Goal: Task Accomplishment & Management: Use online tool/utility

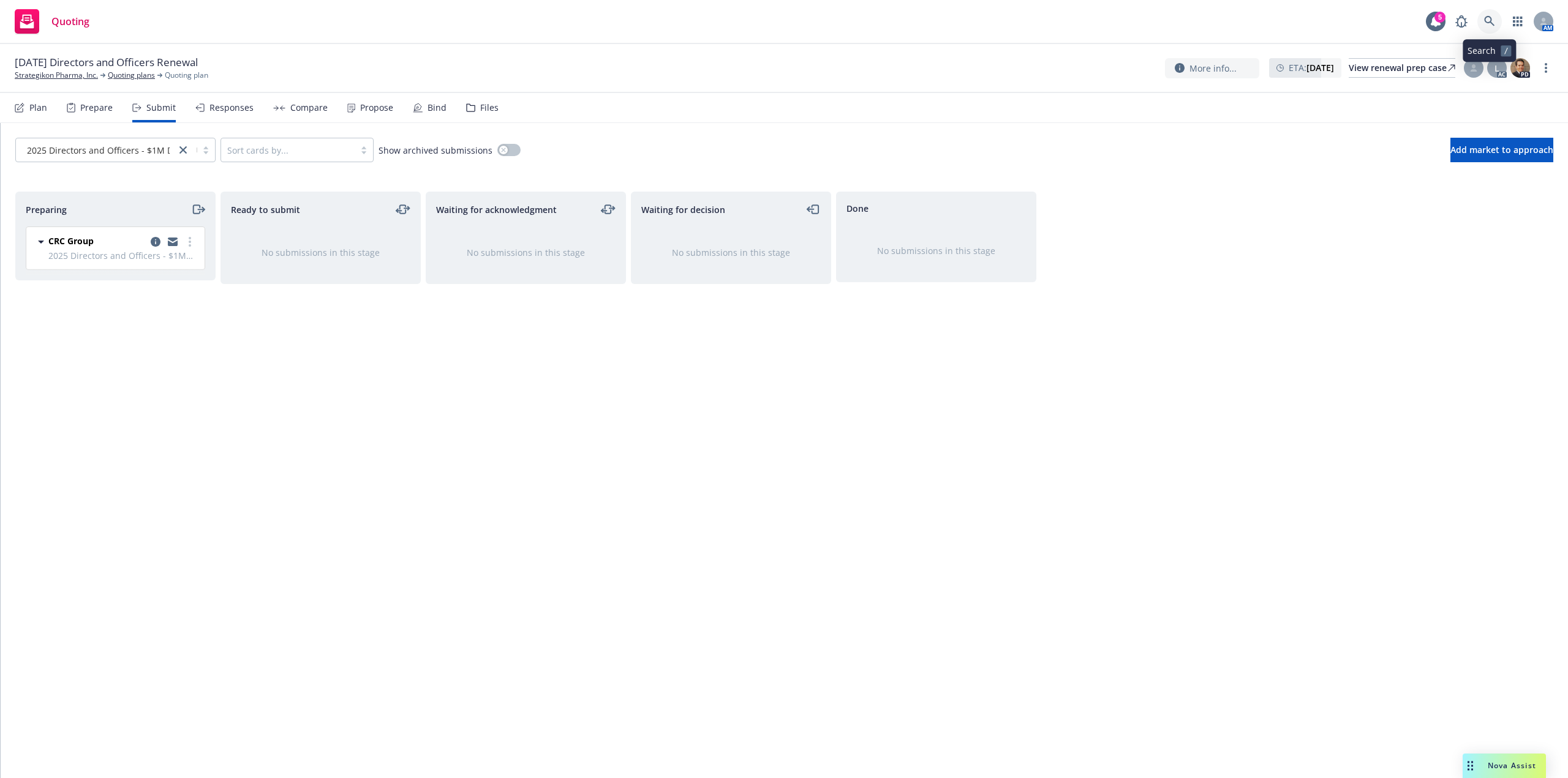
click at [1494, 20] on icon at bounding box center [1490, 21] width 11 height 11
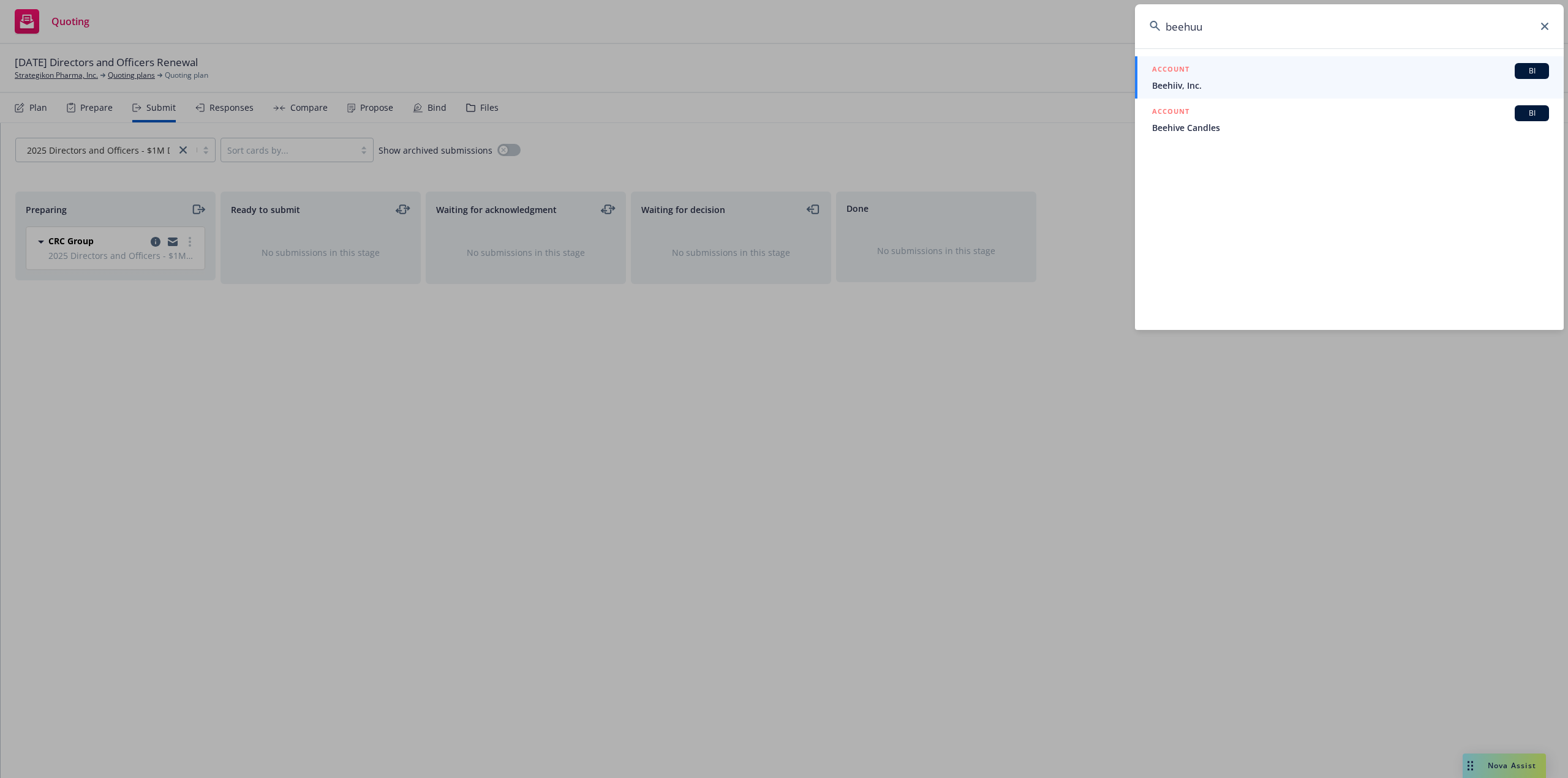
drag, startPoint x: 1212, startPoint y: 26, endPoint x: 1186, endPoint y: 26, distance: 26.0
click at [1186, 26] on input "beehuu" at bounding box center [1349, 27] width 429 height 44
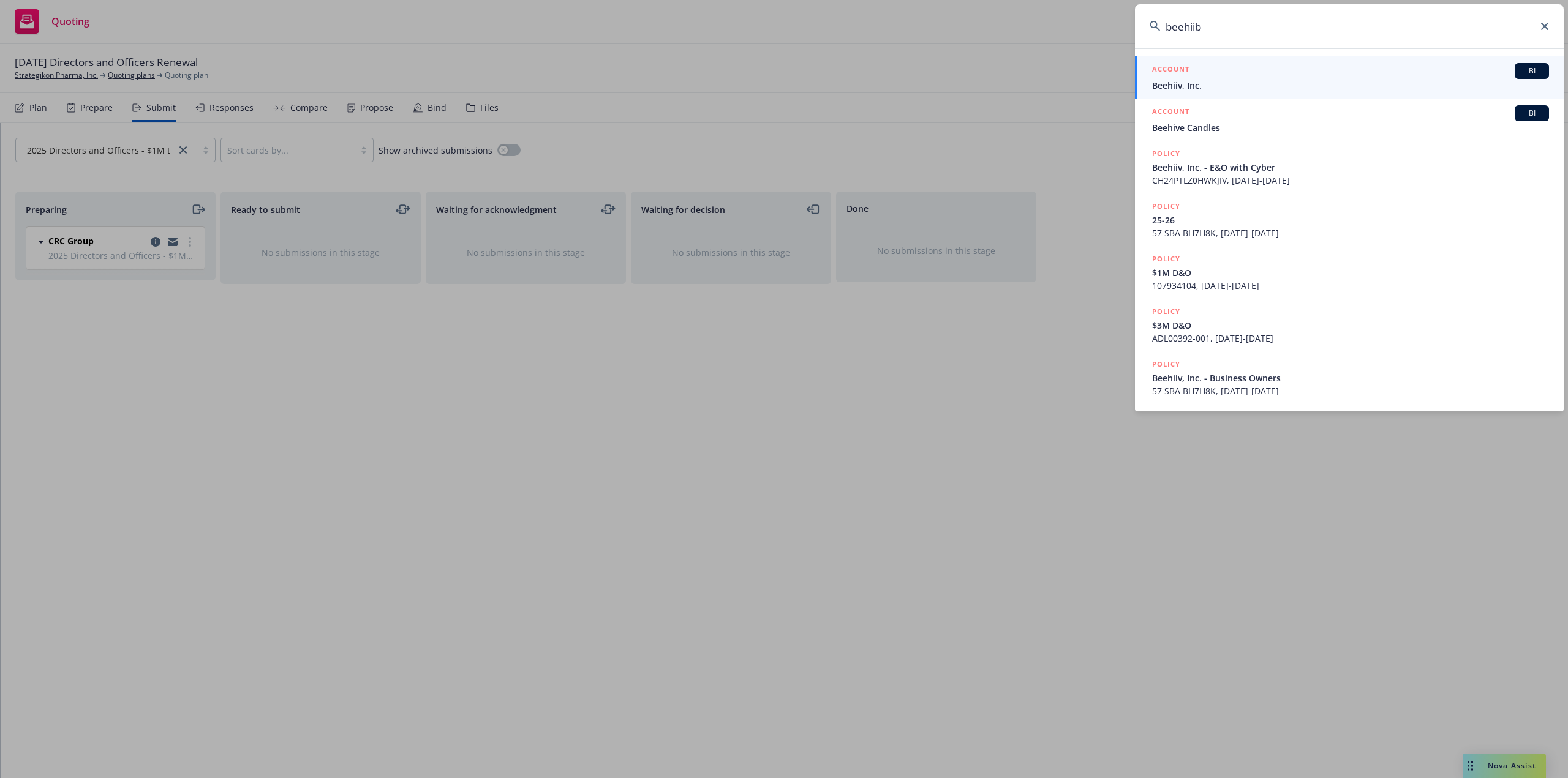
drag, startPoint x: 1208, startPoint y: 28, endPoint x: 1196, endPoint y: 29, distance: 12.0
click at [1197, 29] on input "beehiib" at bounding box center [1349, 27] width 429 height 44
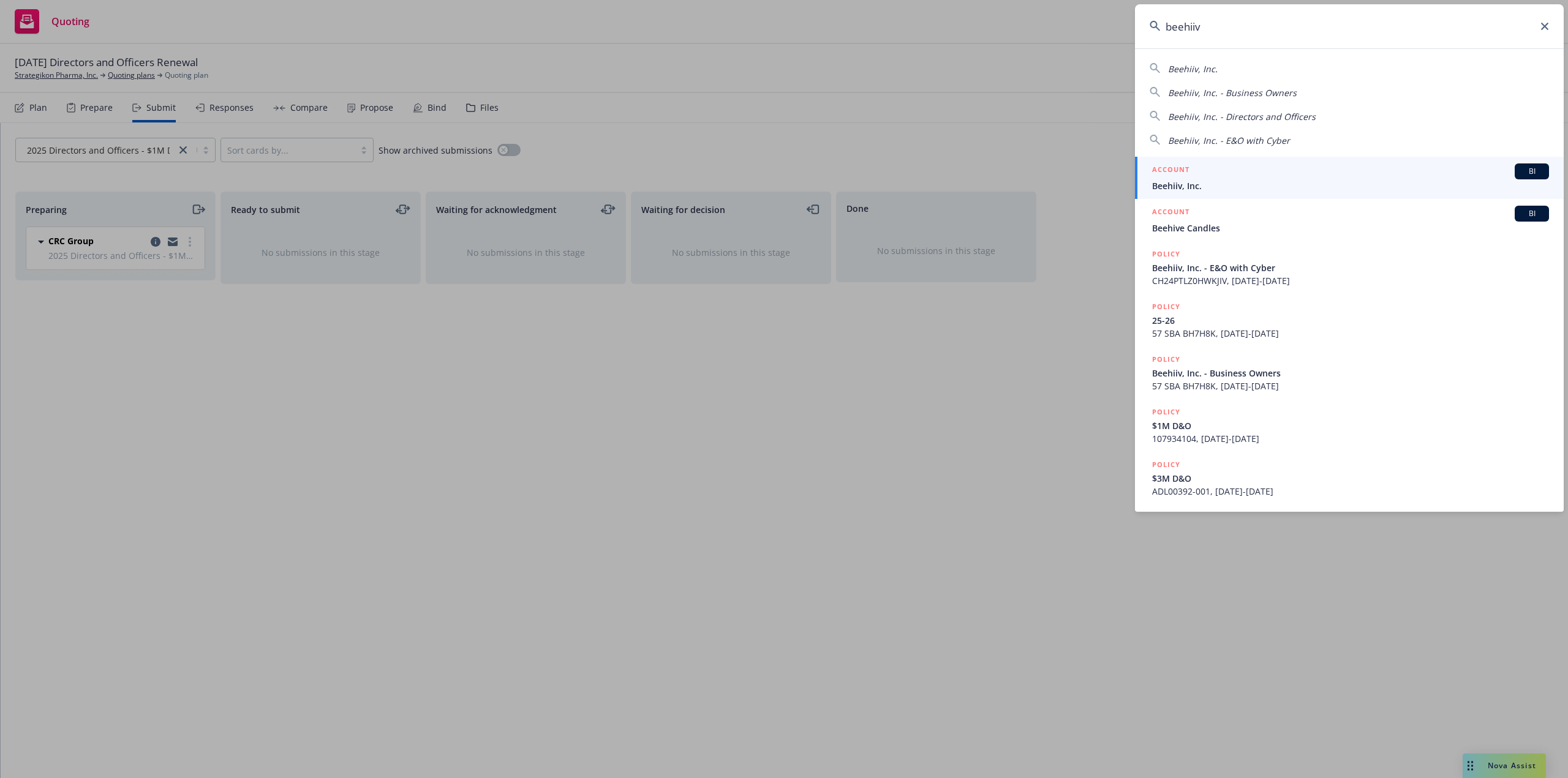
type input "beehiiv"
click at [1217, 185] on span "Beehiiv, Inc." at bounding box center [1351, 185] width 397 height 12
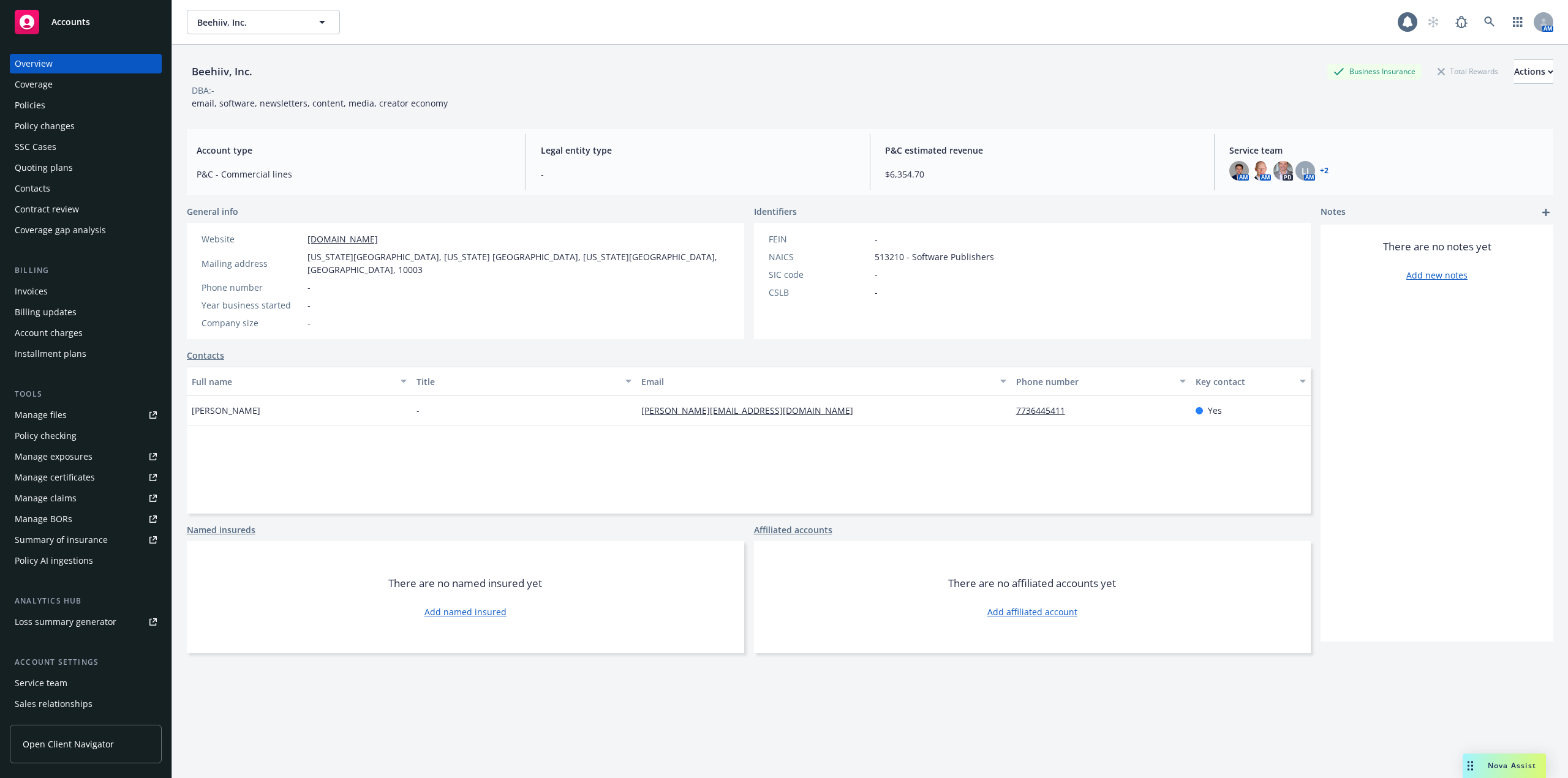
click at [144, 163] on div "Quoting plans" at bounding box center [86, 168] width 142 height 20
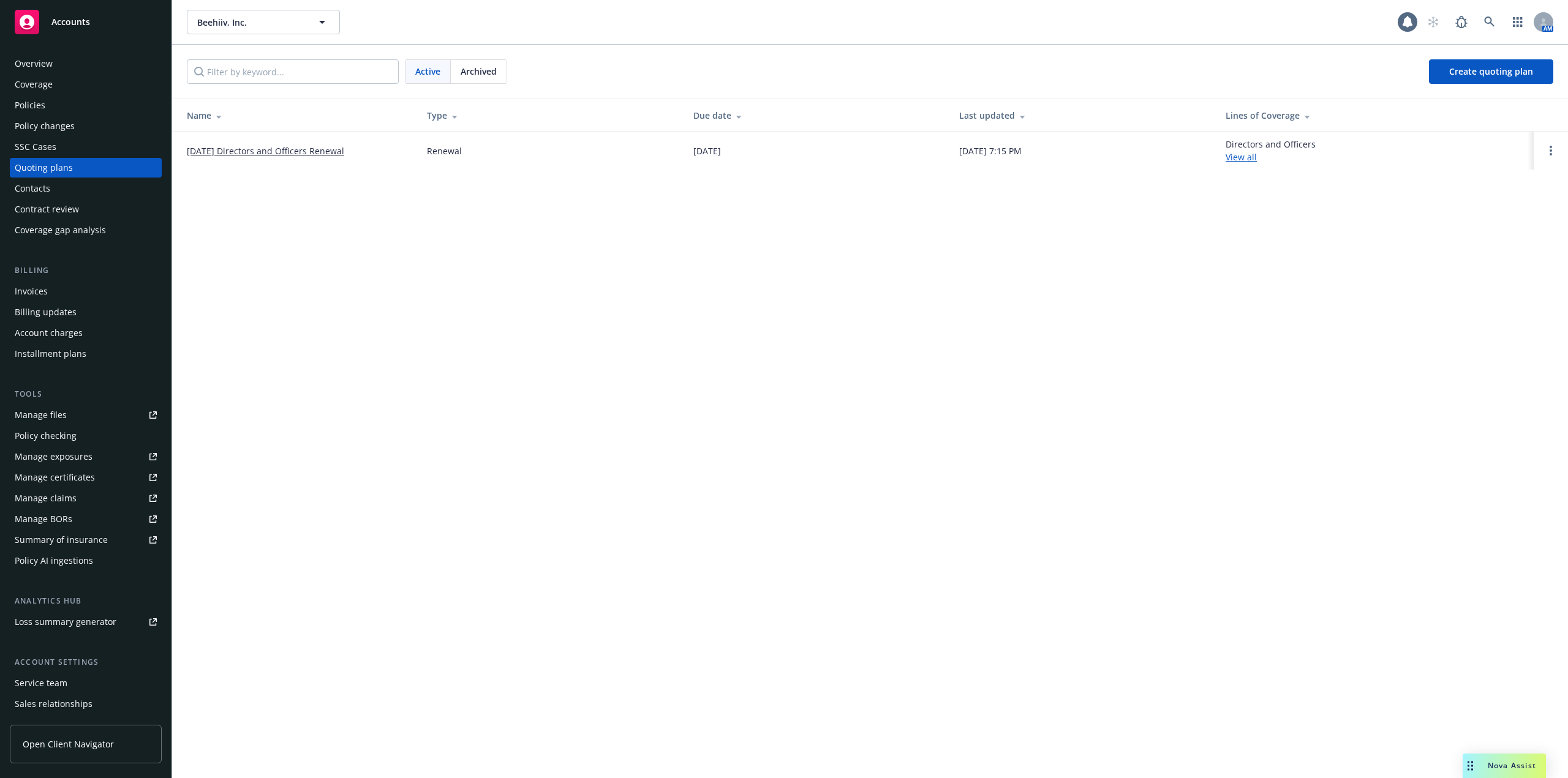
click at [278, 149] on link "10/26/25 Directors and Officers Renewal" at bounding box center [265, 151] width 157 height 12
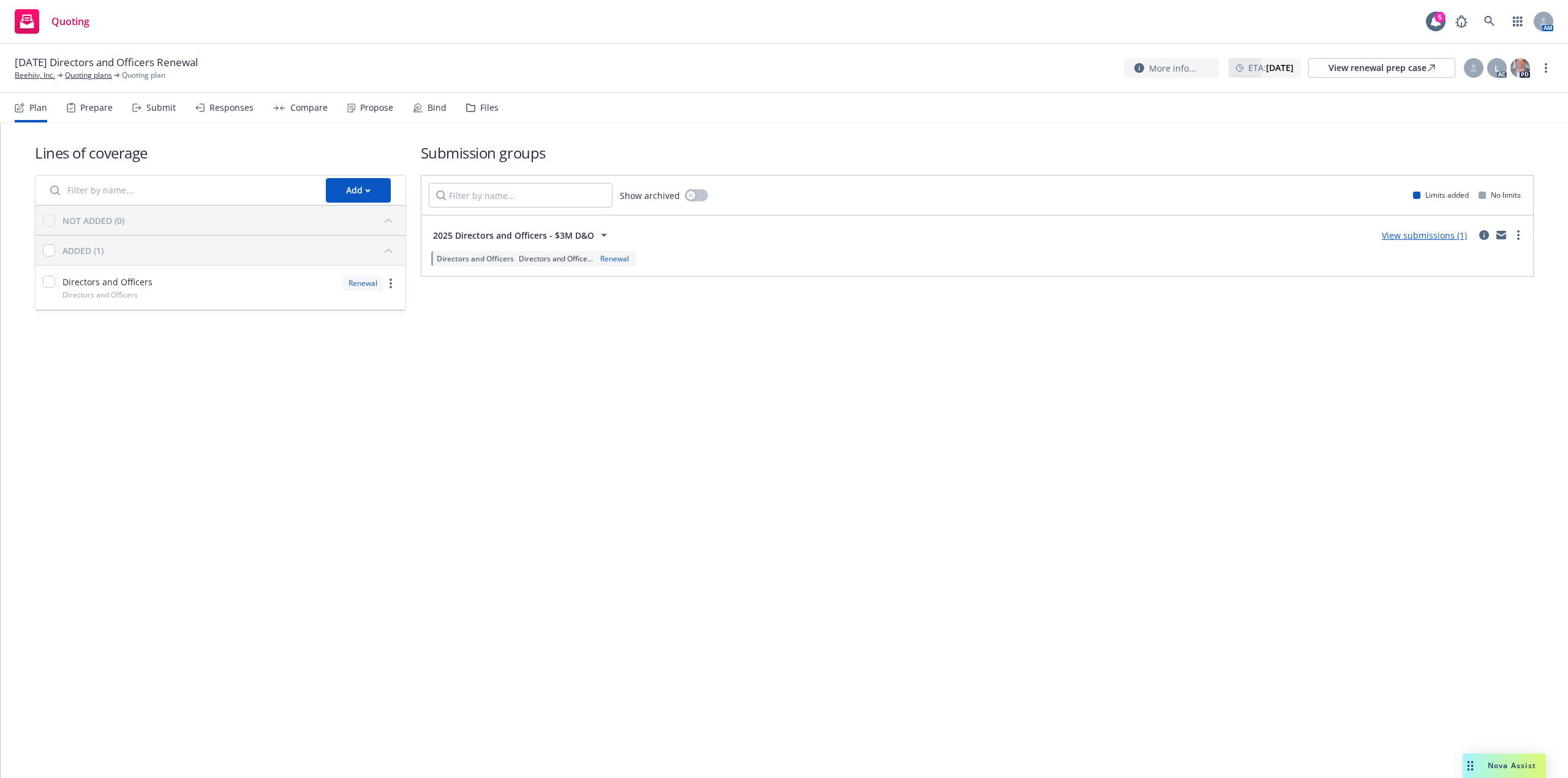
click at [472, 110] on div "Files" at bounding box center [482, 107] width 33 height 29
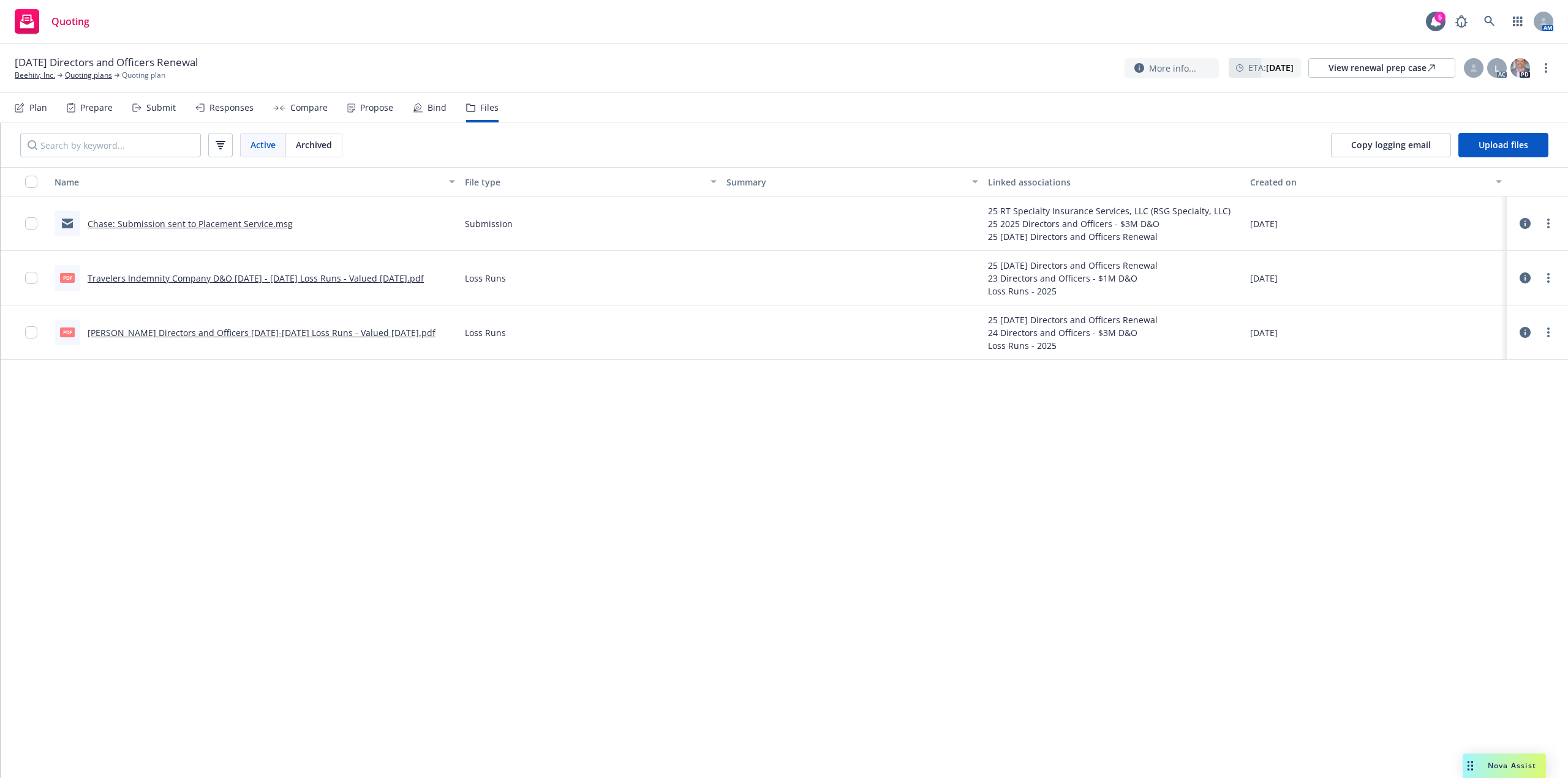
click at [25, 113] on div "Plan" at bounding box center [31, 107] width 33 height 29
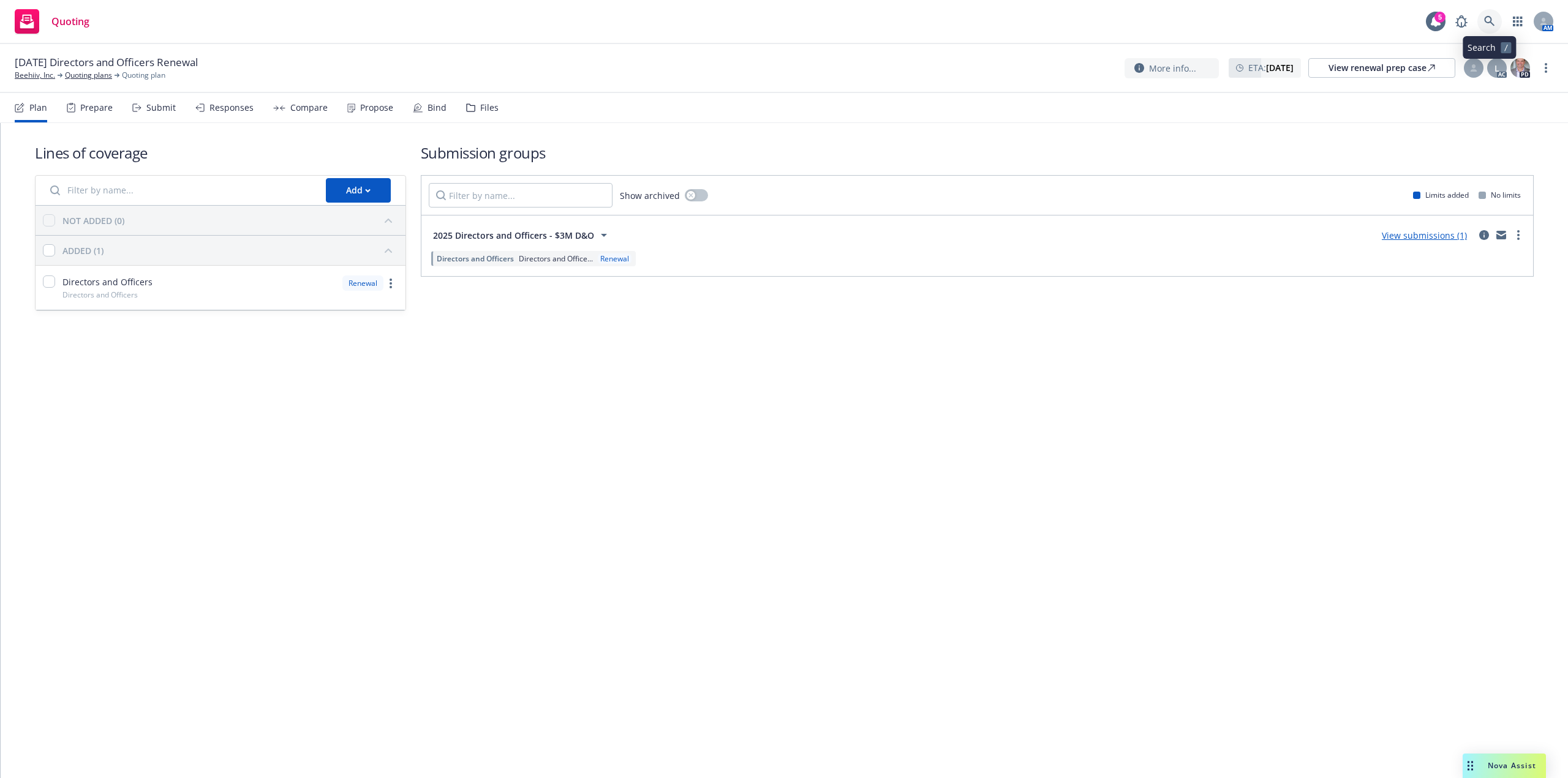
click at [1485, 17] on icon at bounding box center [1490, 21] width 11 height 11
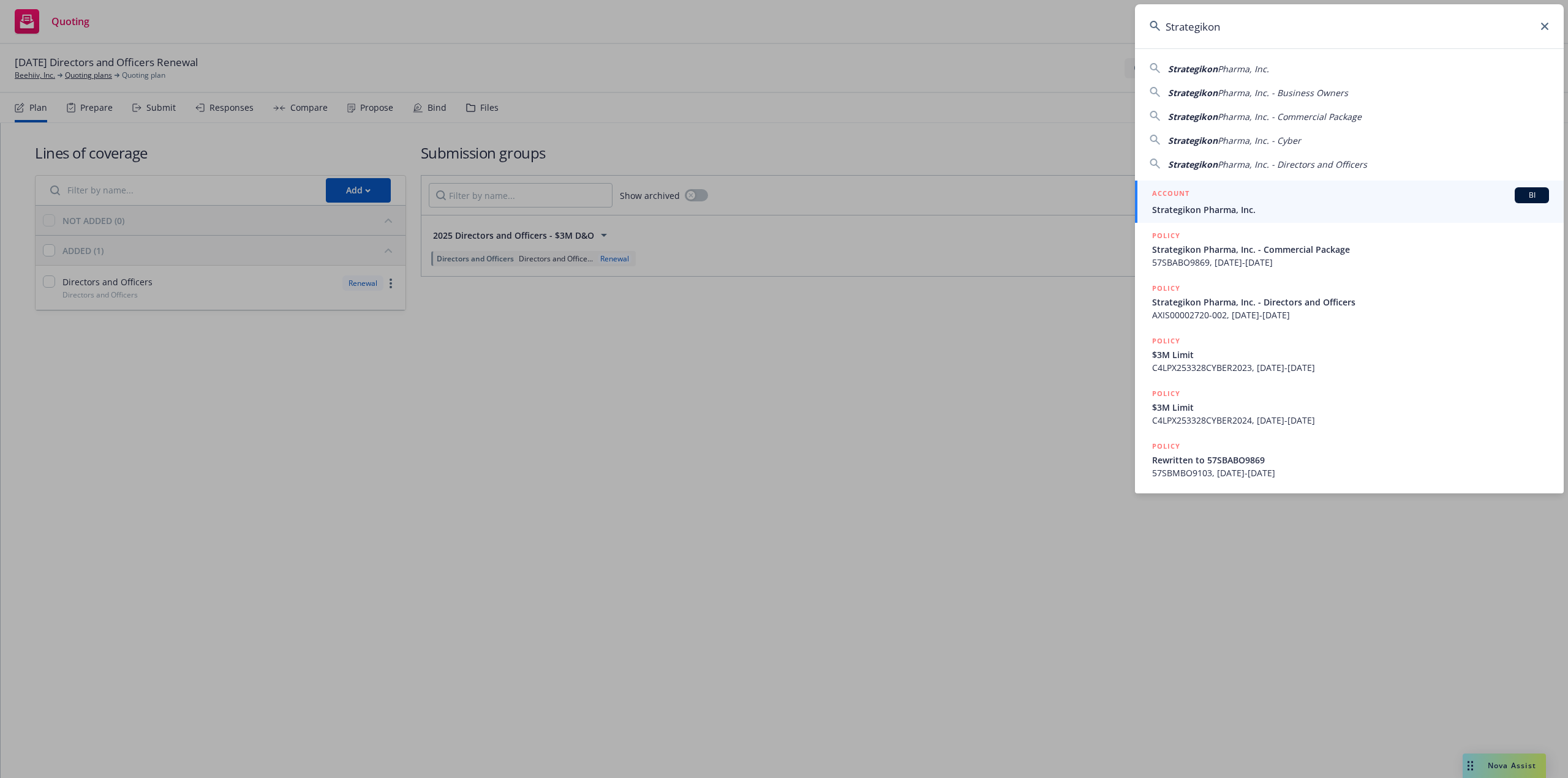
type input "Strategikon"
click at [1415, 196] on div "ACCOUNT BI" at bounding box center [1351, 195] width 397 height 16
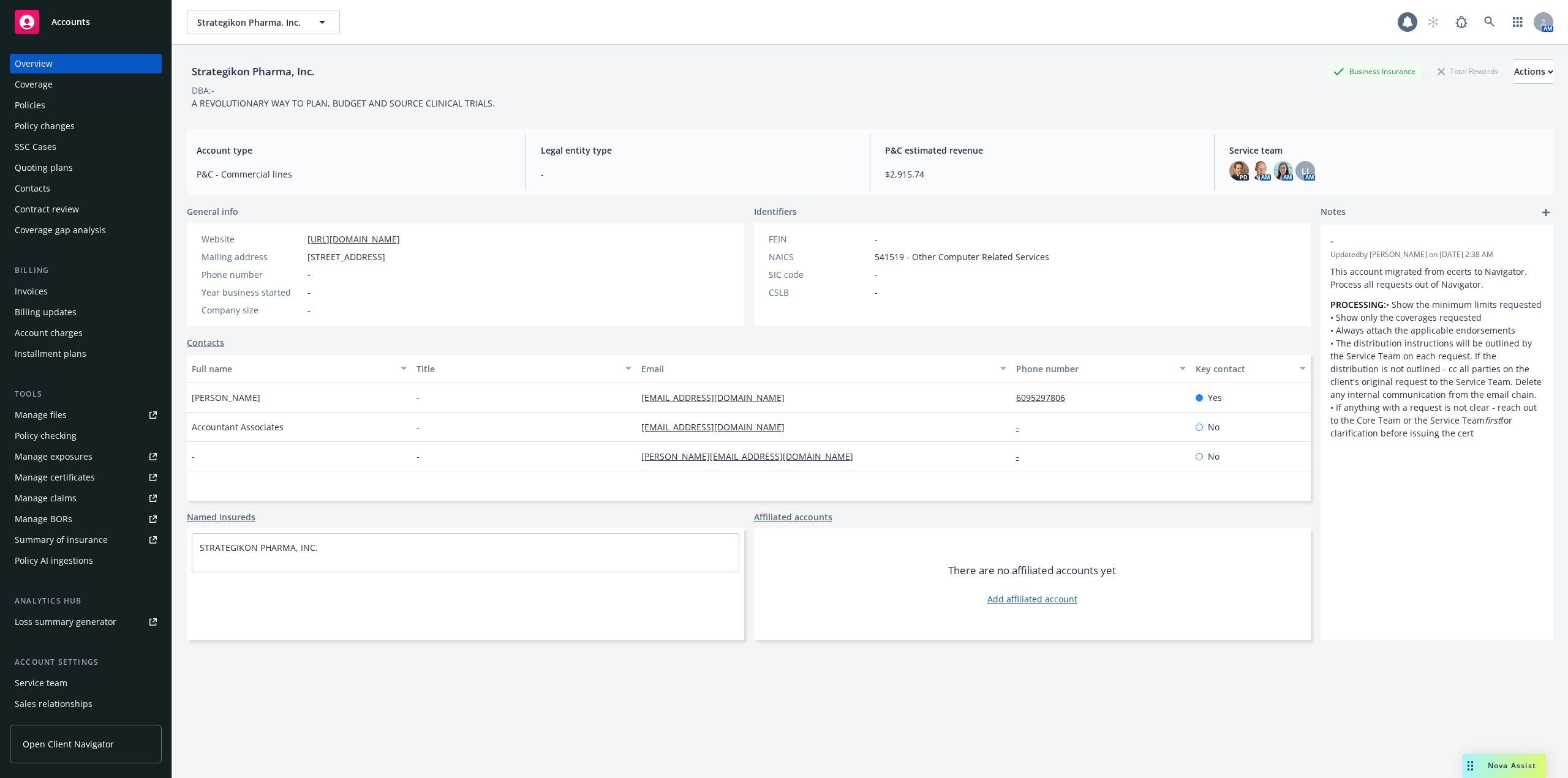
click at [75, 168] on div "Quoting plans" at bounding box center [86, 168] width 142 height 20
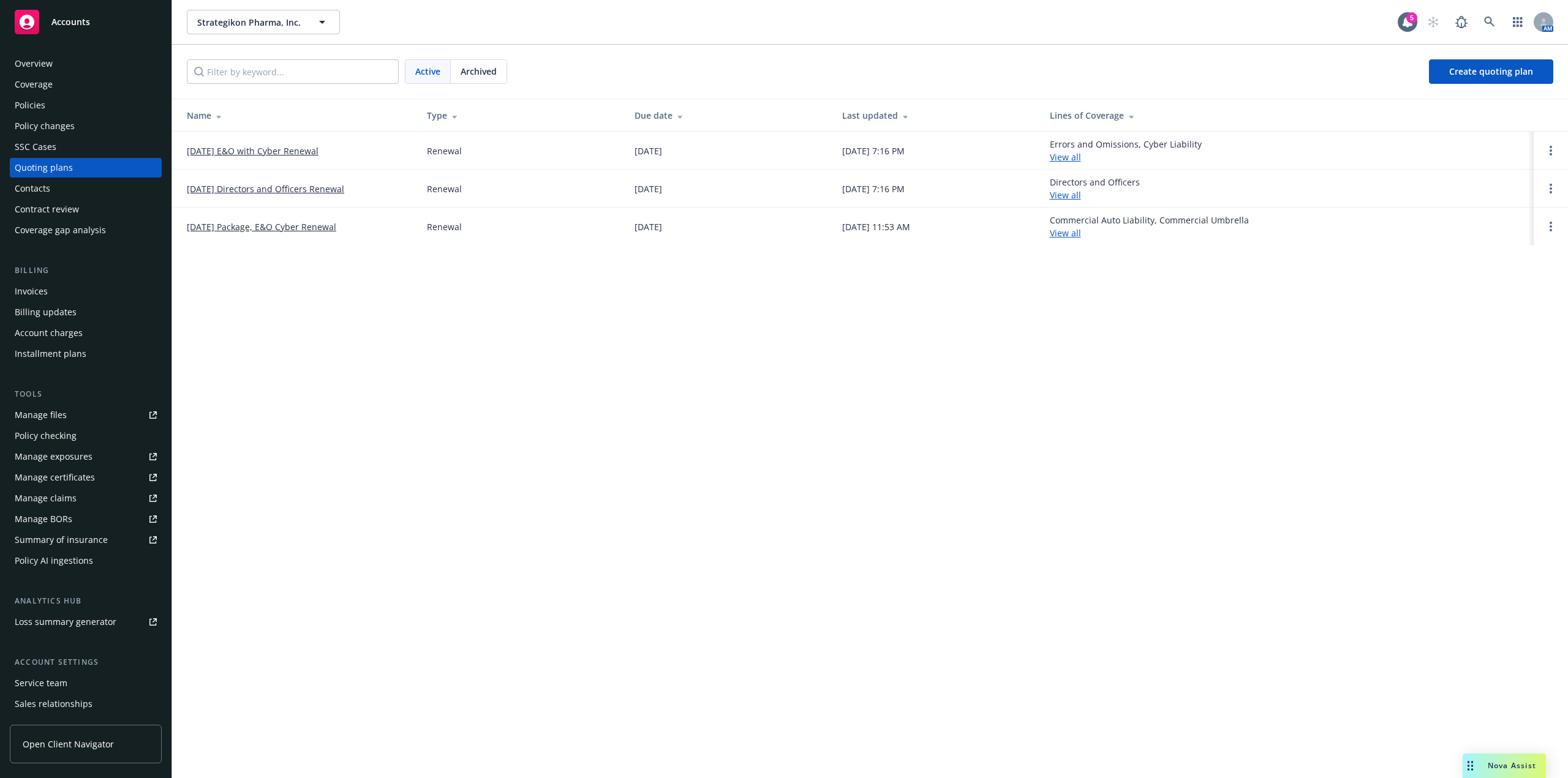
click at [205, 194] on link "10/10/25 Directors and Officers Renewal" at bounding box center [265, 189] width 157 height 12
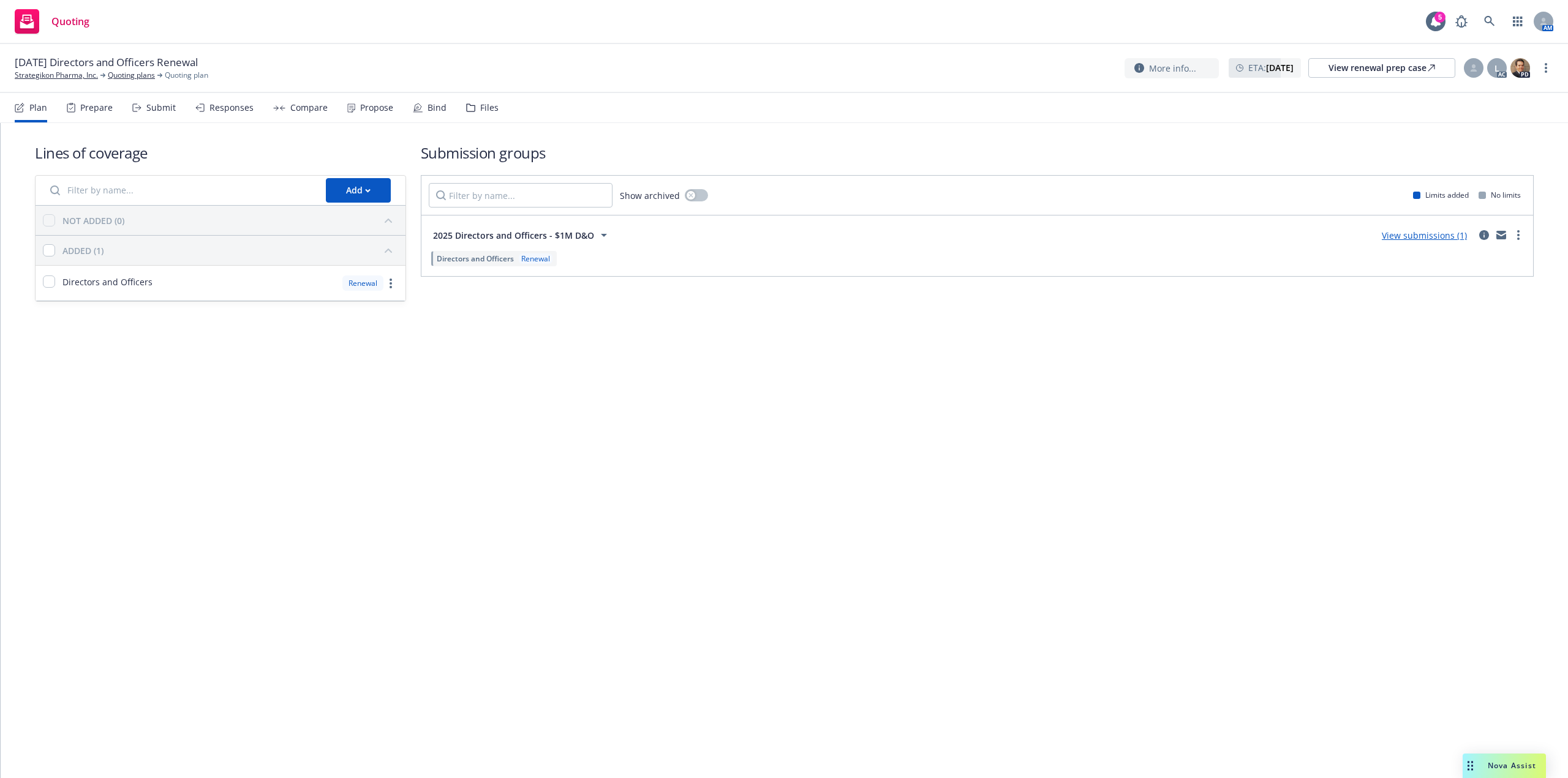
click at [1132, 404] on div "Lines of coverage Add NOT ADDED (0) ADDED (1) Directors and Officers Renewal Su…" at bounding box center [784, 451] width 1568 height 656
click at [1444, 233] on link "View submissions (1)" at bounding box center [1424, 235] width 85 height 12
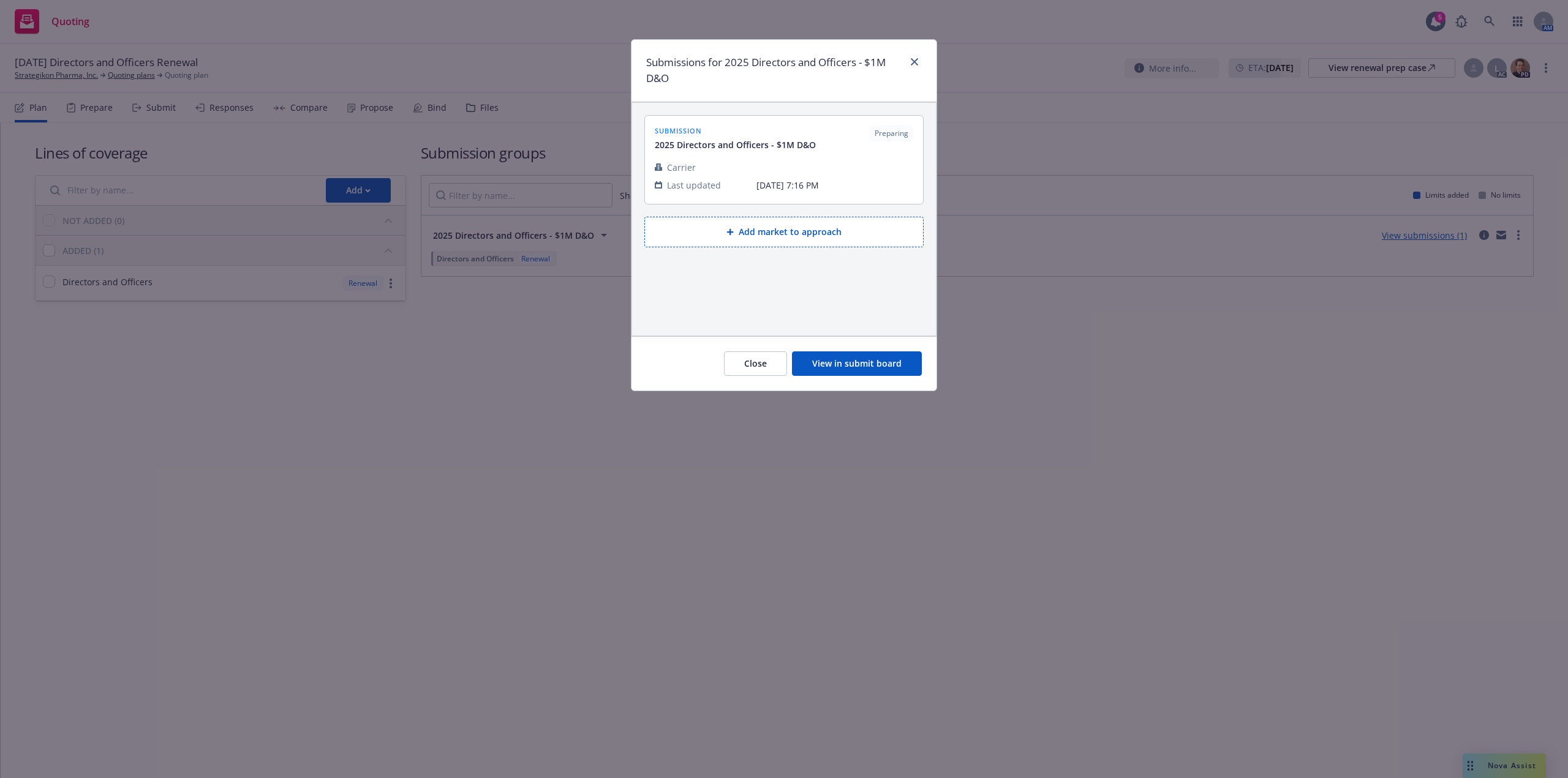
click at [882, 365] on button "View in submit board" at bounding box center [857, 364] width 130 height 25
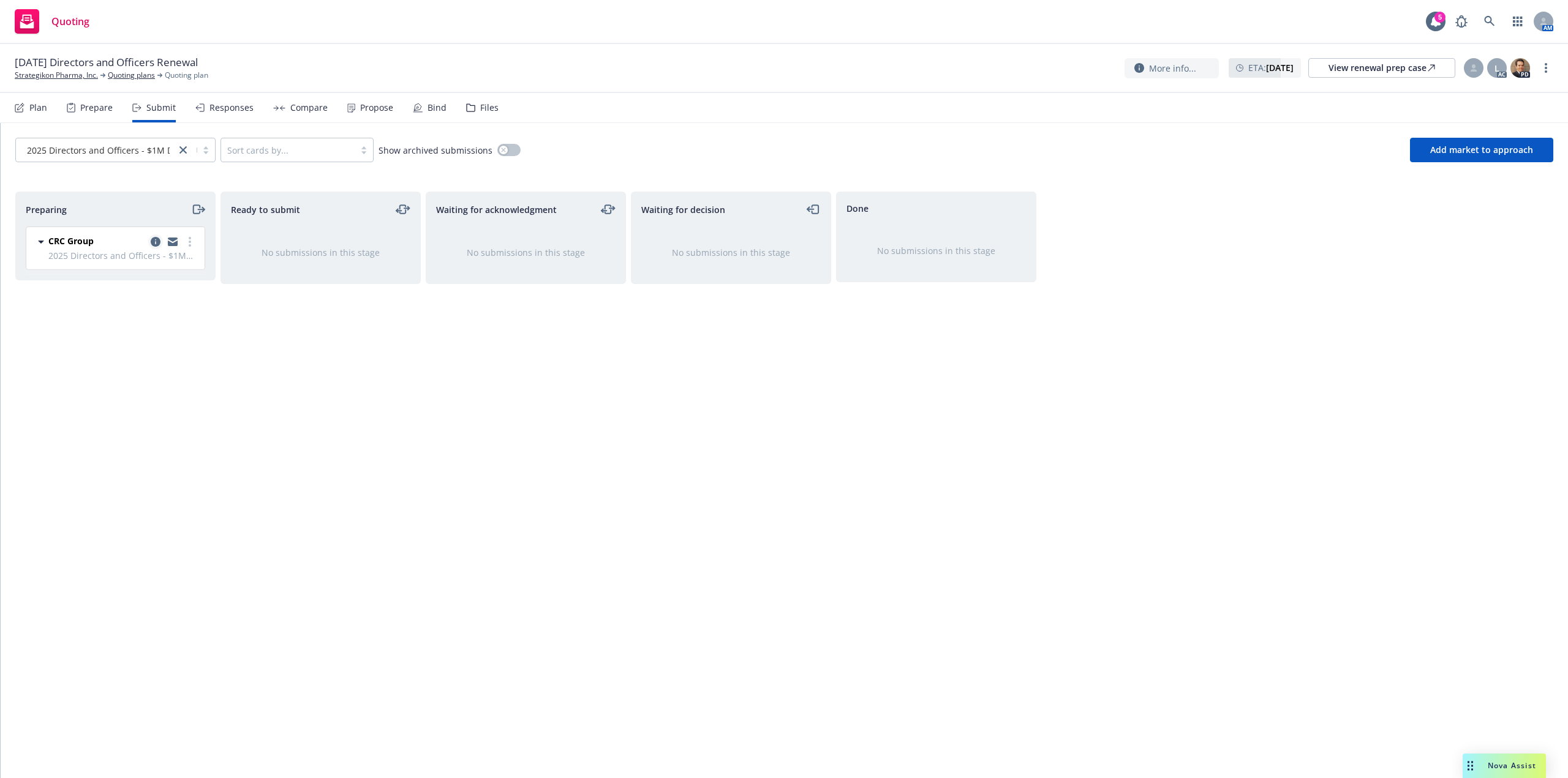
click at [155, 242] on icon "copy logging email" at bounding box center [155, 241] width 10 height 10
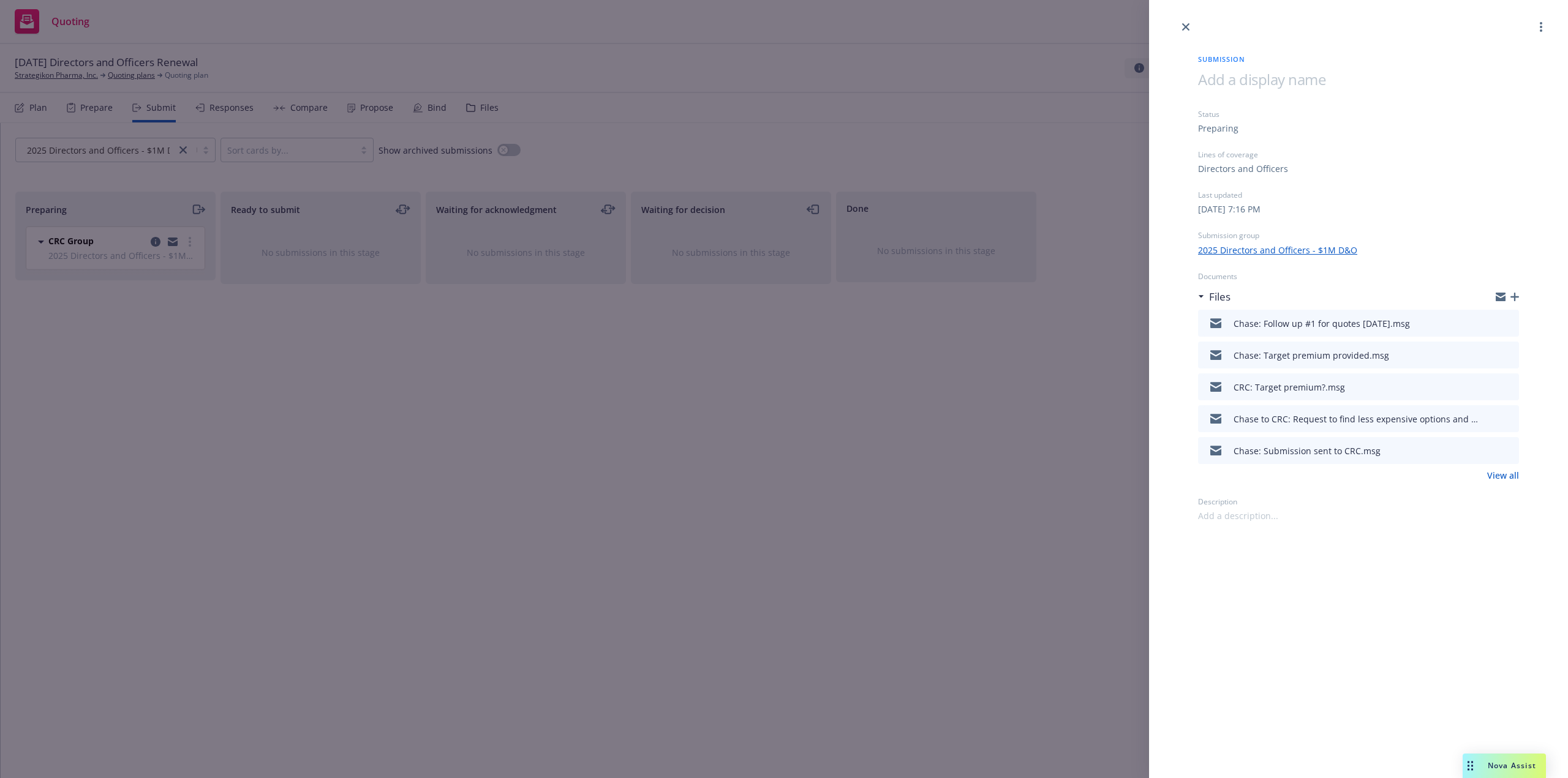
click at [1517, 296] on icon "button" at bounding box center [1515, 297] width 9 height 9
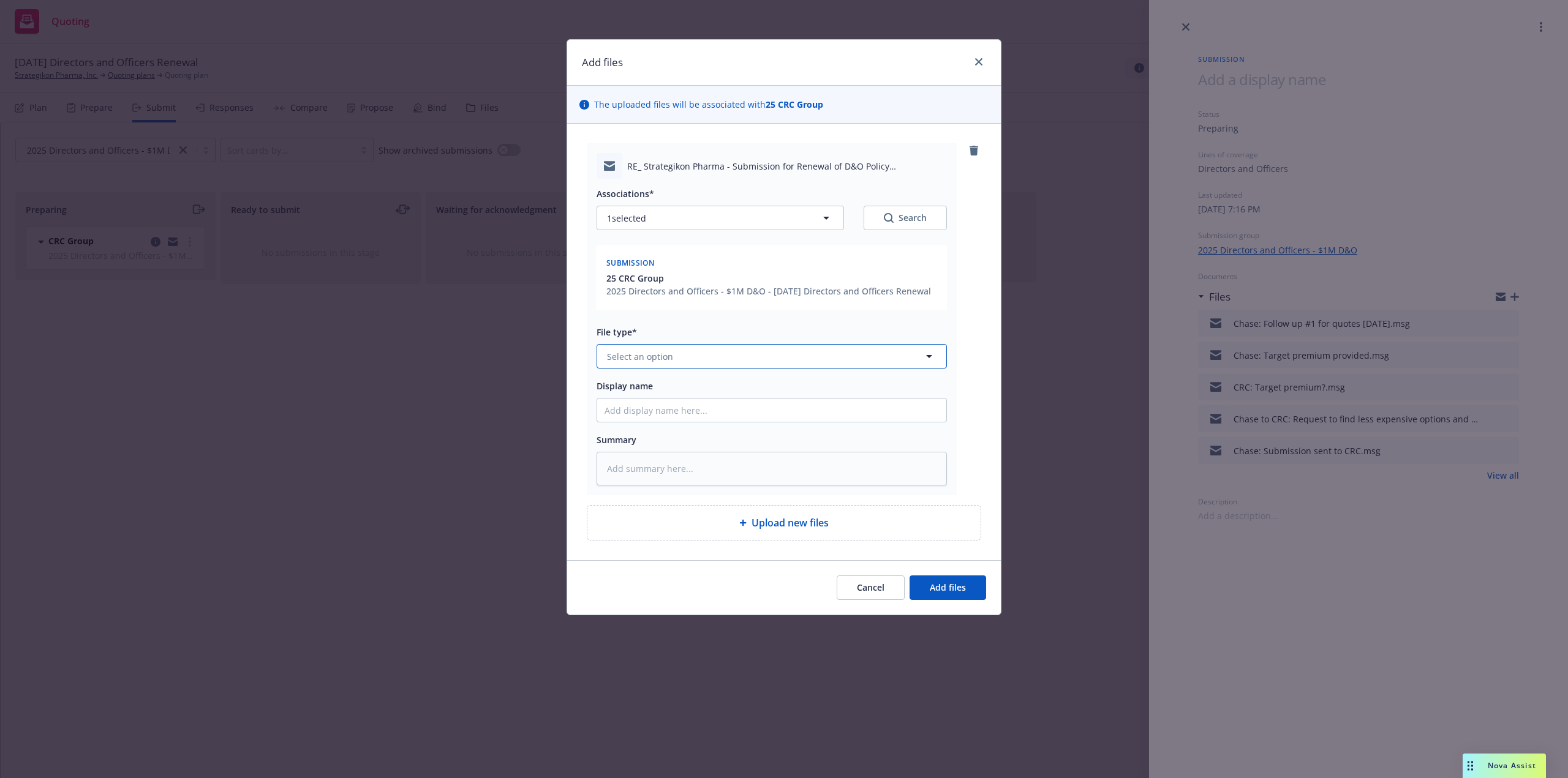
click at [813, 368] on button "Select an option" at bounding box center [771, 357] width 351 height 25
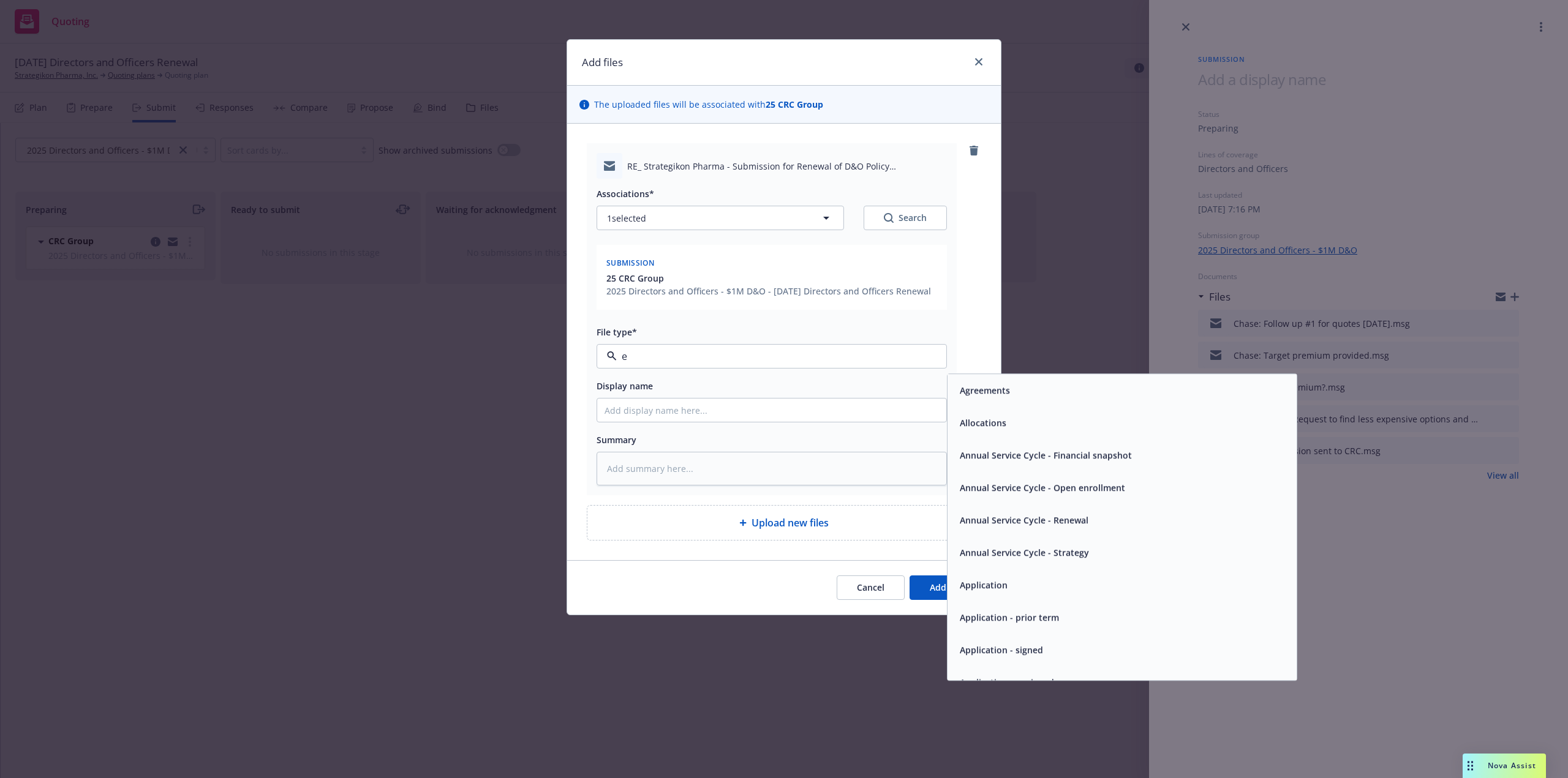
type input "em"
click at [974, 430] on div "Email" at bounding box center [970, 423] width 30 height 18
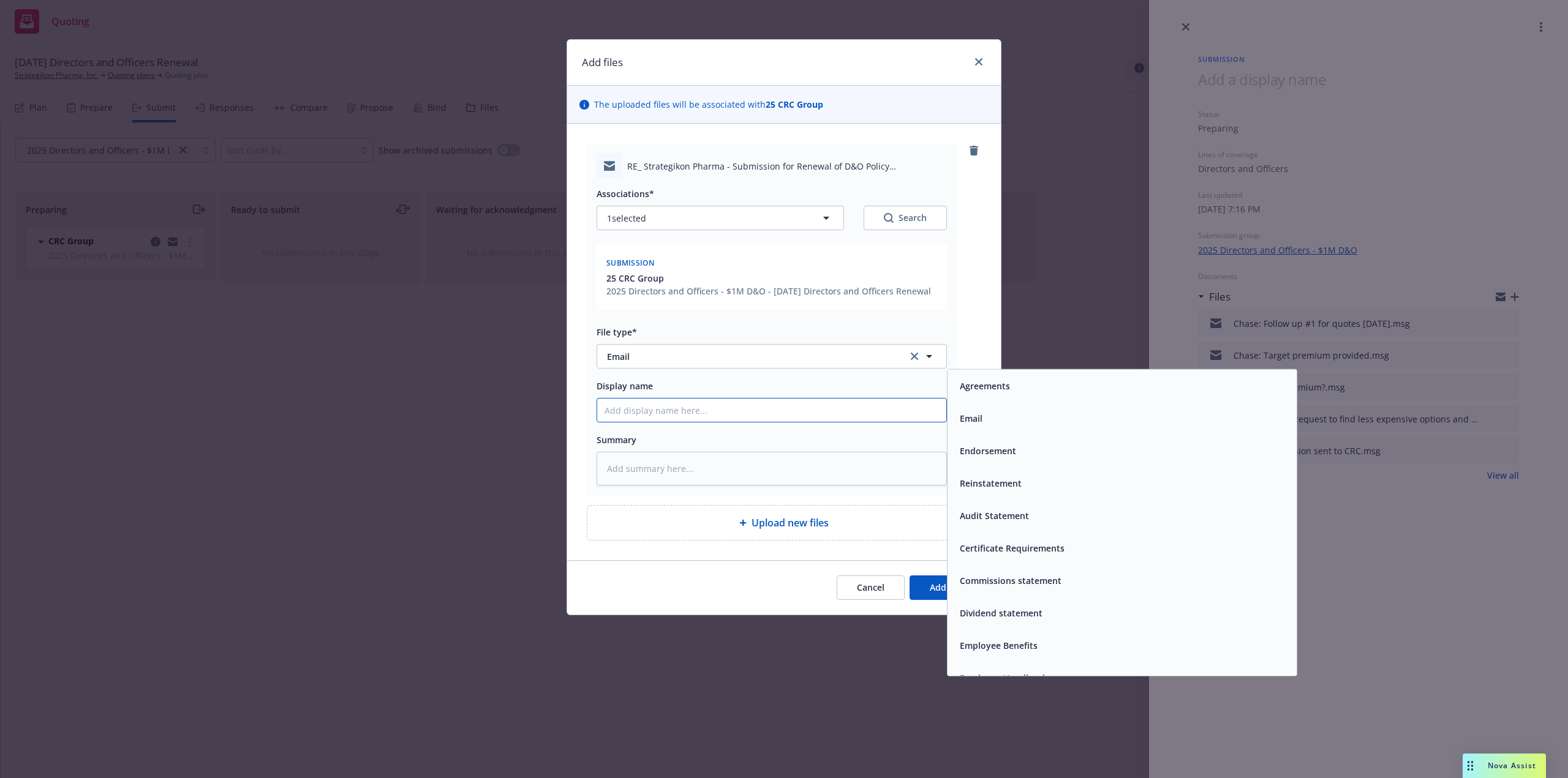
click at [861, 407] on input "Display name" at bounding box center [771, 410] width 349 height 23
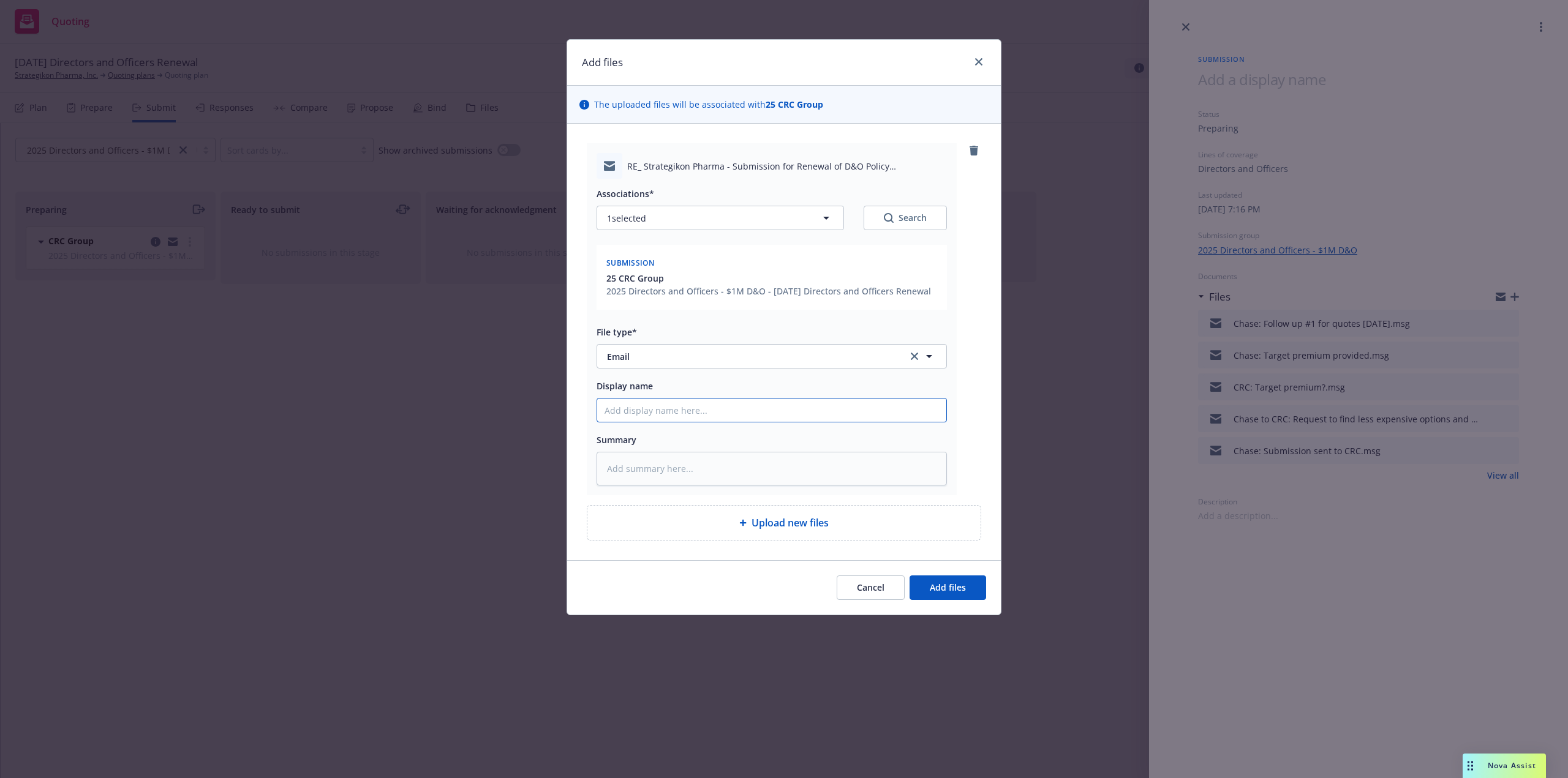
type textarea "x"
type input "CR"
type textarea "x"
type input "CRC"
type textarea "x"
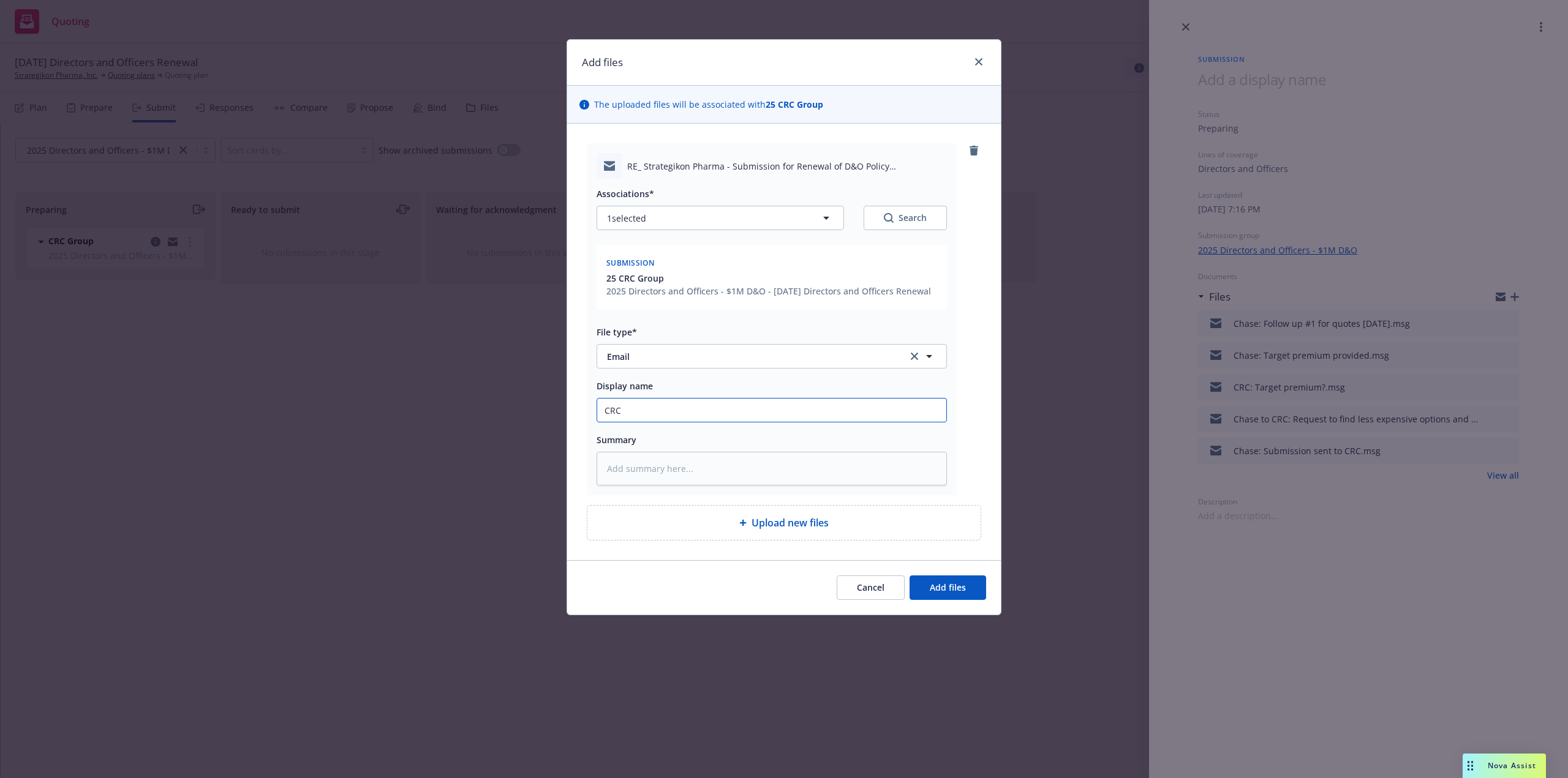
type input "CRC:"
type textarea "x"
type input "CRC:"
type textarea "x"
type input "CRC: N"
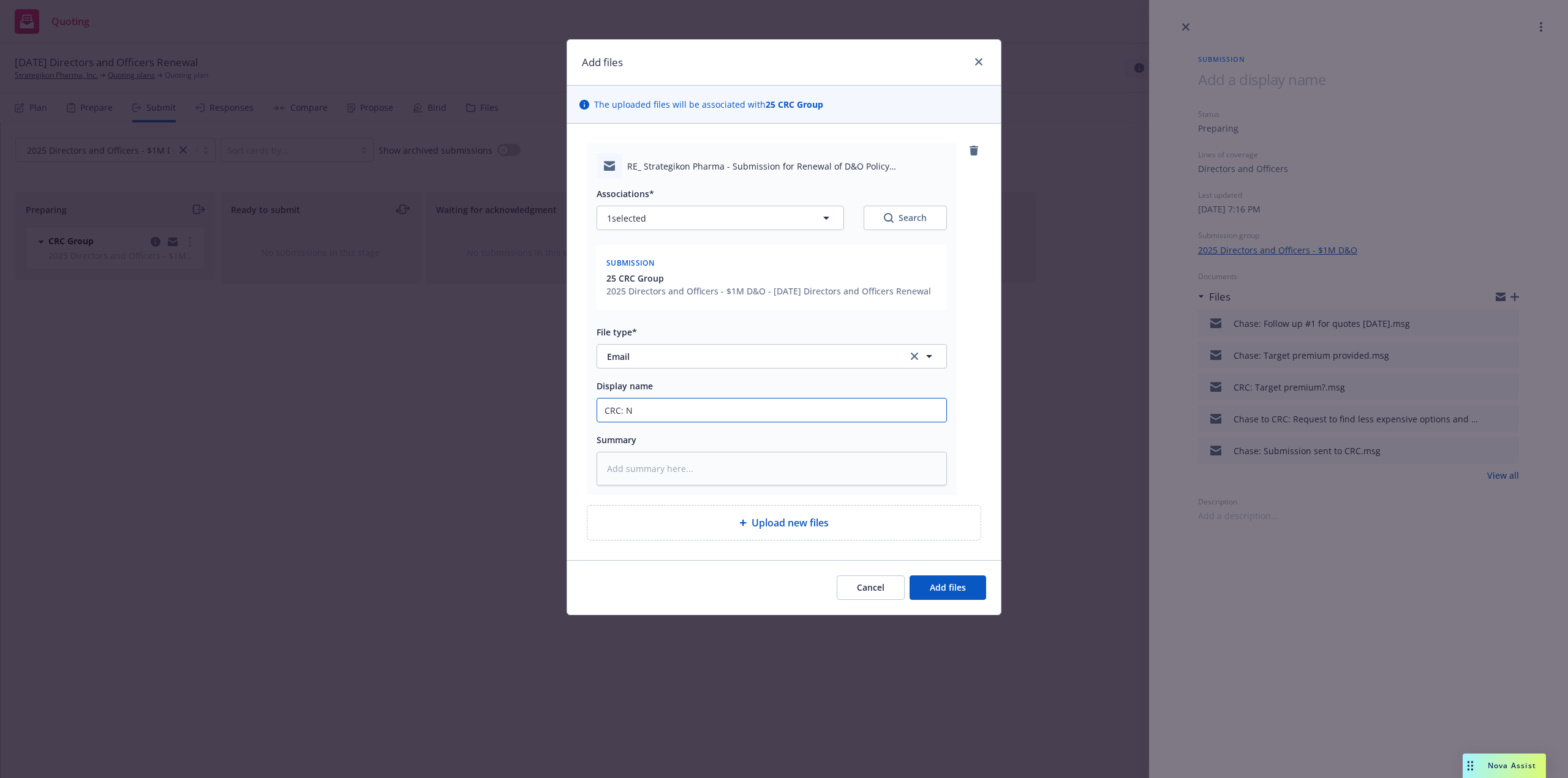
type textarea "x"
type input "CRC: Ne"
type textarea "x"
type input "CRC: New"
type textarea "x"
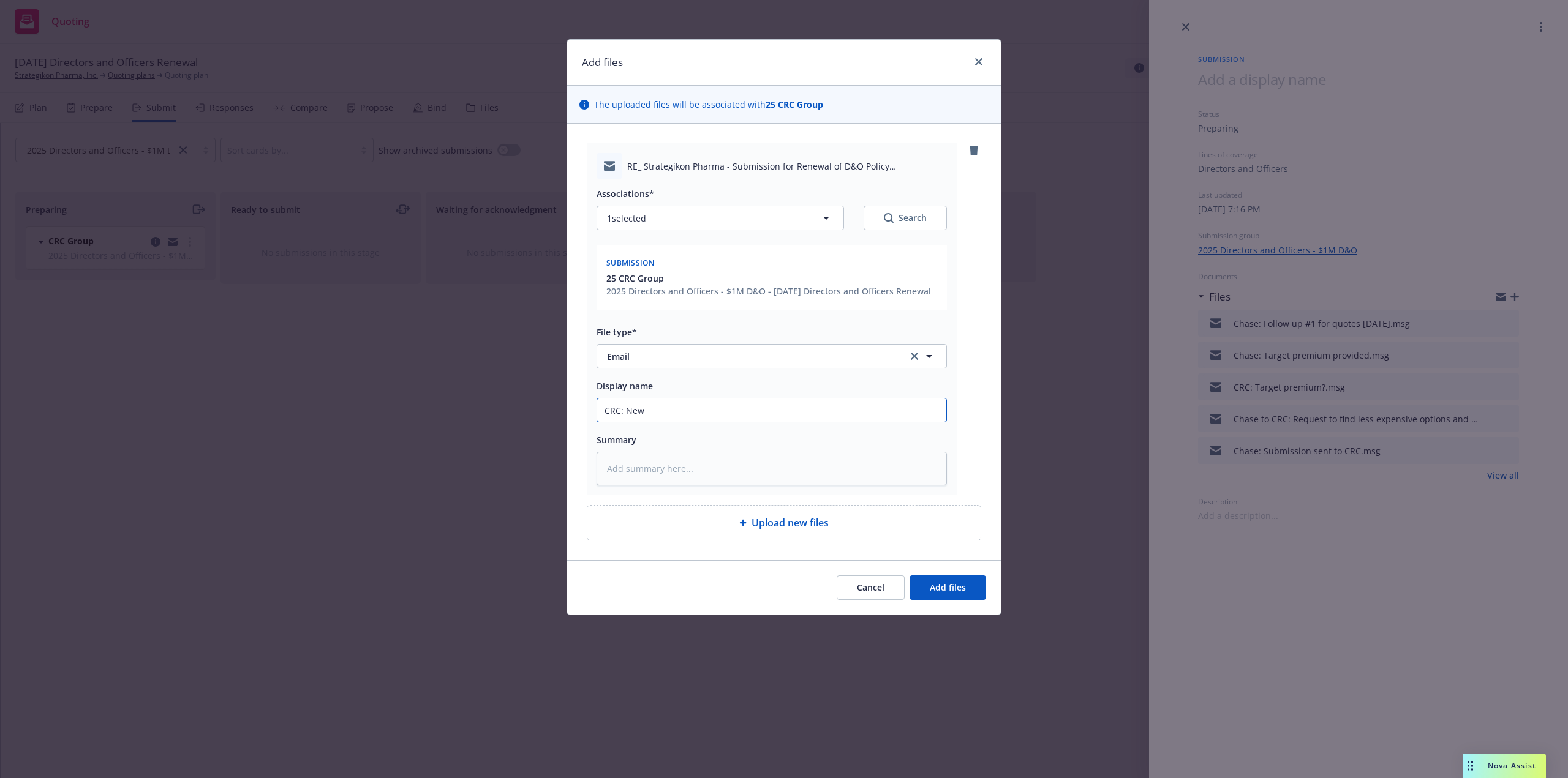
type input "CRC: New c"
type textarea "x"
type input "CRC: New co"
type textarea "x"
type input "CRC: New con"
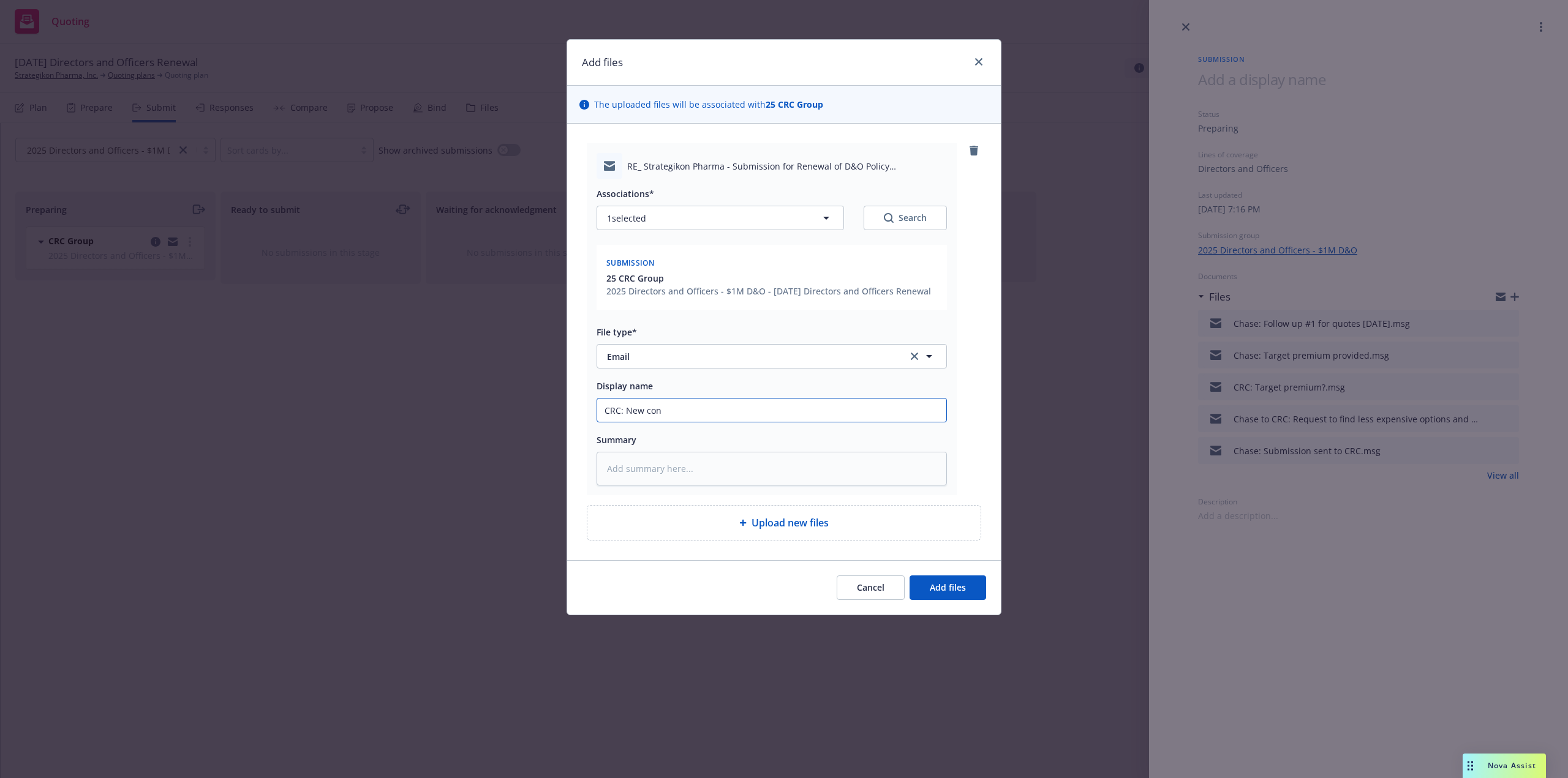
type textarea "x"
type input "CRC: New cont"
type textarea "x"
type input "CRC: New conta"
type textarea "x"
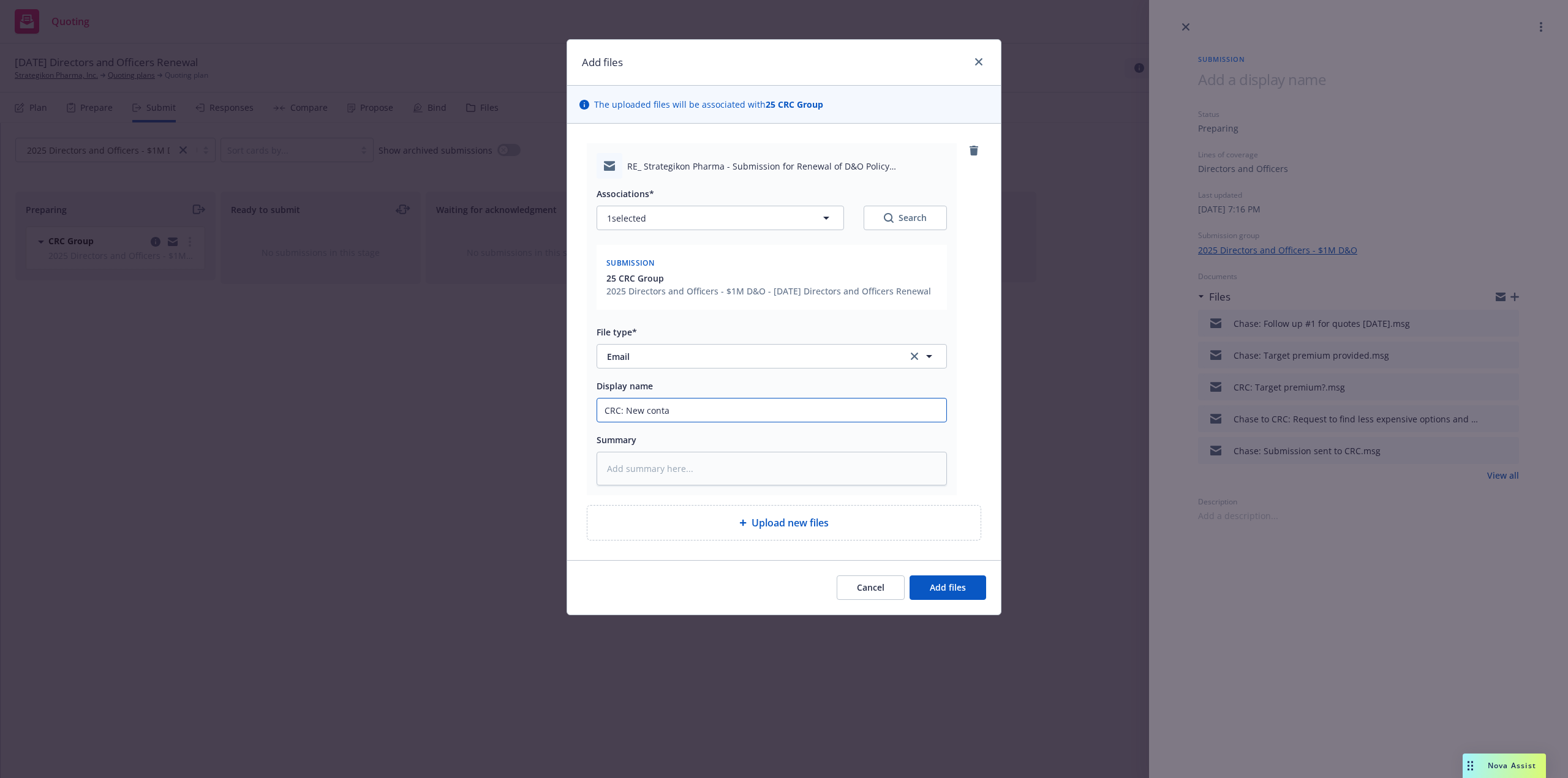
type input "CRC: New contac"
type textarea "x"
type input "CRC: New contact"
type textarea "x"
type input "CRC: New contact"
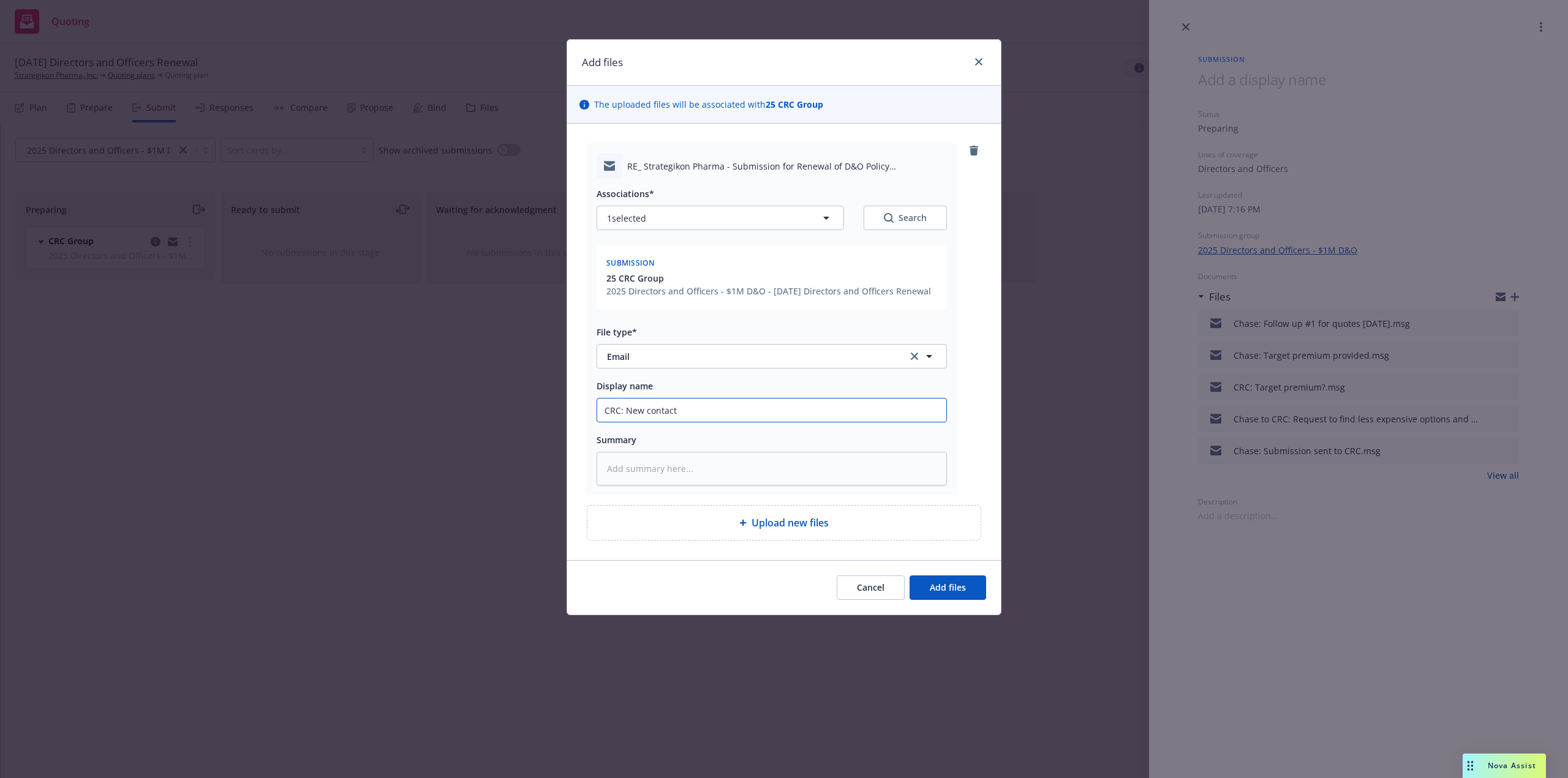
type textarea "x"
type input "CRC: New contact h"
type textarea "x"
type input "CRC: New contact ha"
type textarea "x"
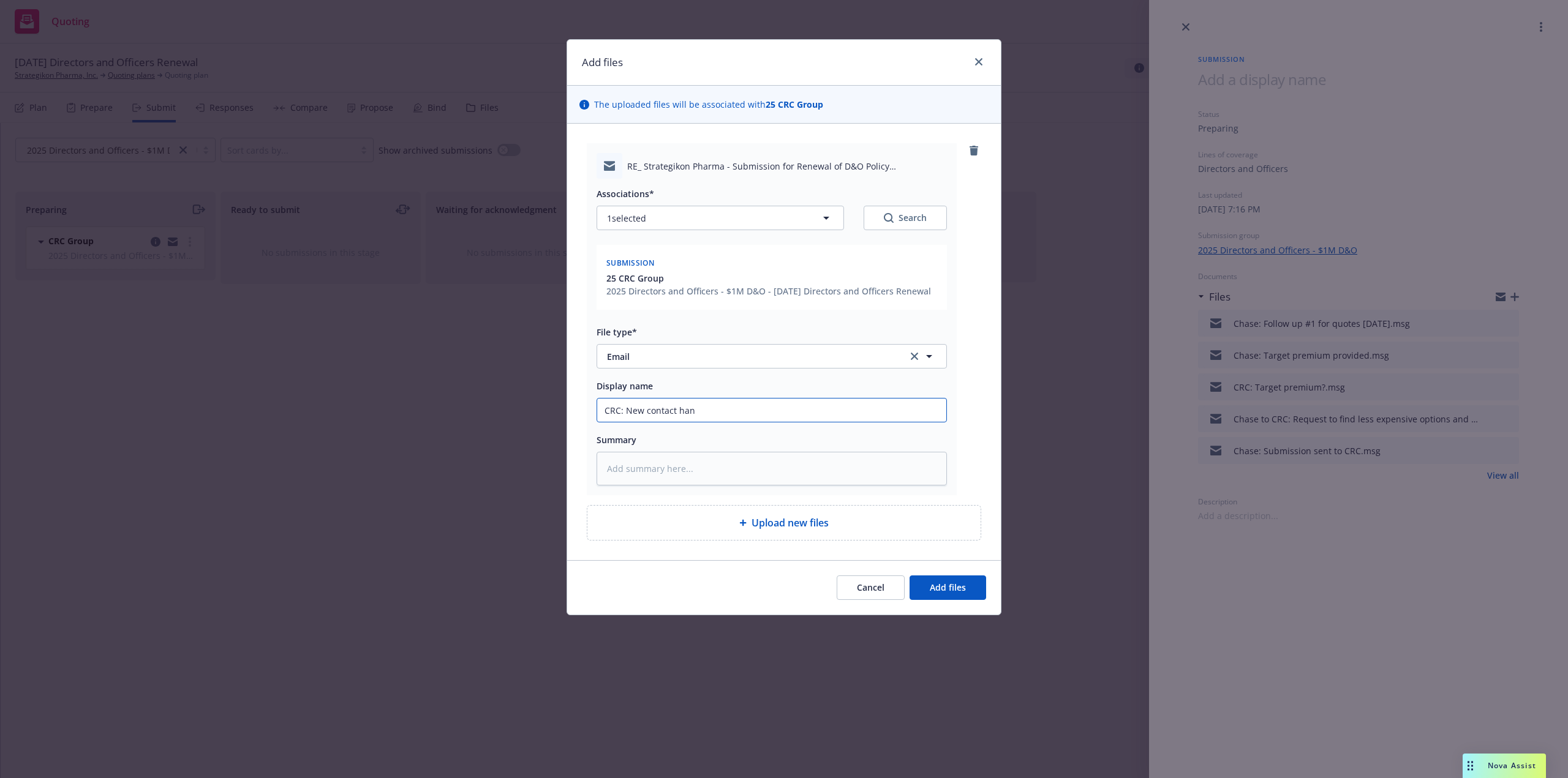
type input "CRC: New contact hand"
type textarea "x"
type input "CRC: New contact handl"
type textarea "x"
type input "CRC: New contact handli"
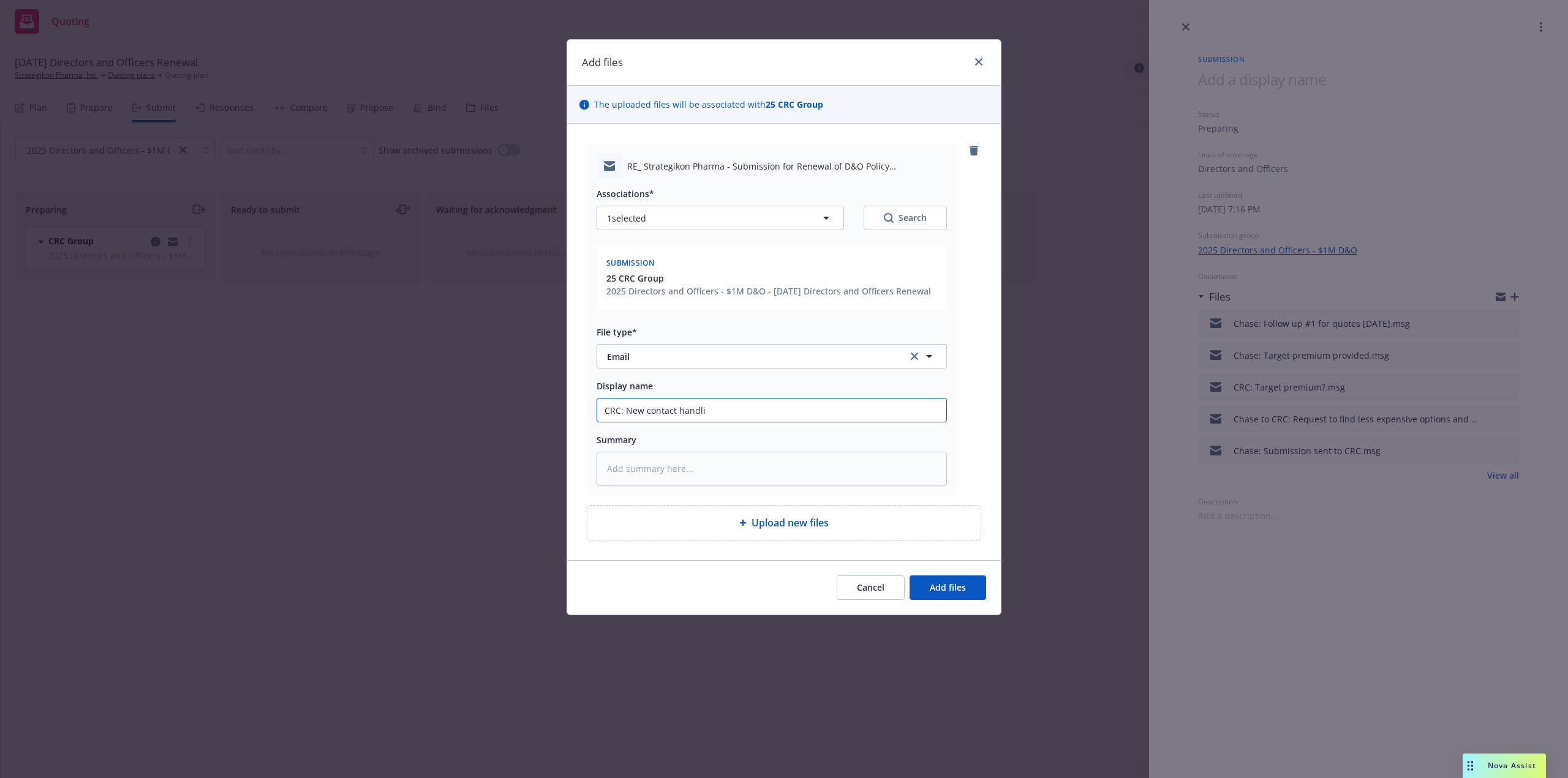
type textarea "x"
type input "CRC: New contact handling"
type textarea "x"
type input "CRC: New contact handling"
type textarea "x"
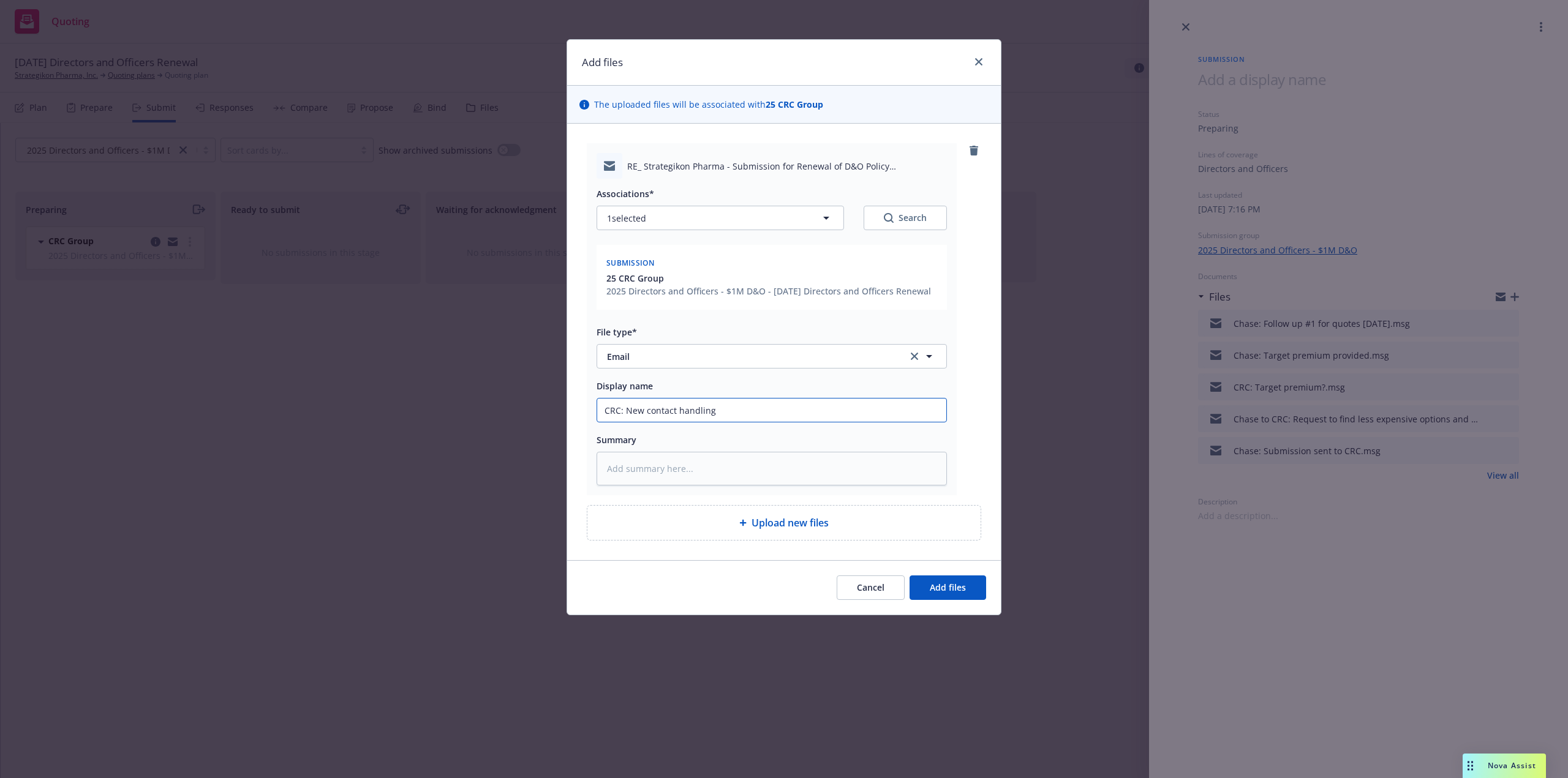
type input "CRC: New contact handling ("
type textarea "x"
type input "CRC: New contact handling (M"
type textarea "x"
type input "CRC: New contact handling (Mi"
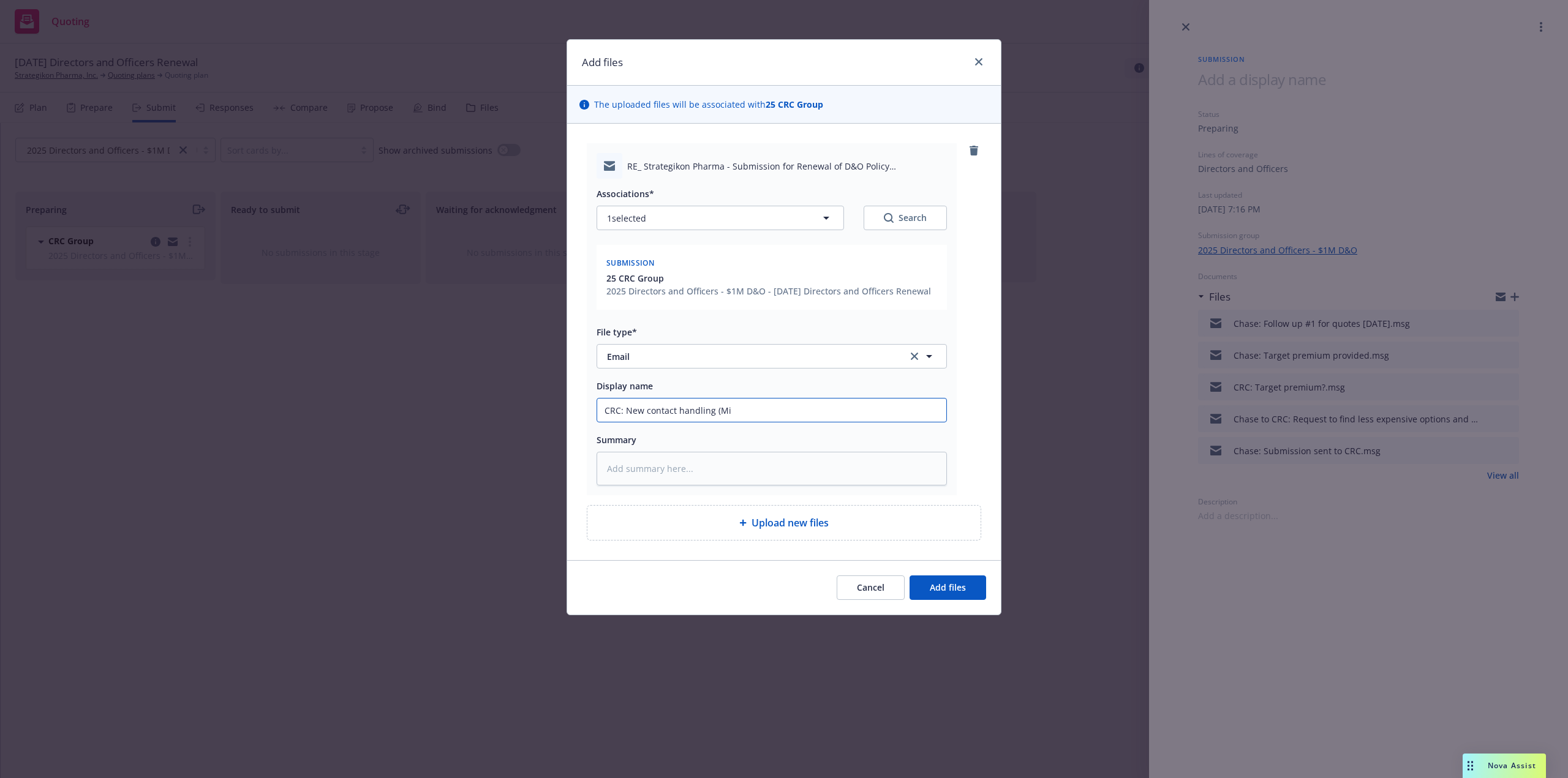
type textarea "x"
type input "CRC: New contact handling (Mic"
type textarea "x"
type input "CRC: New contact handling (Mich"
type textarea "x"
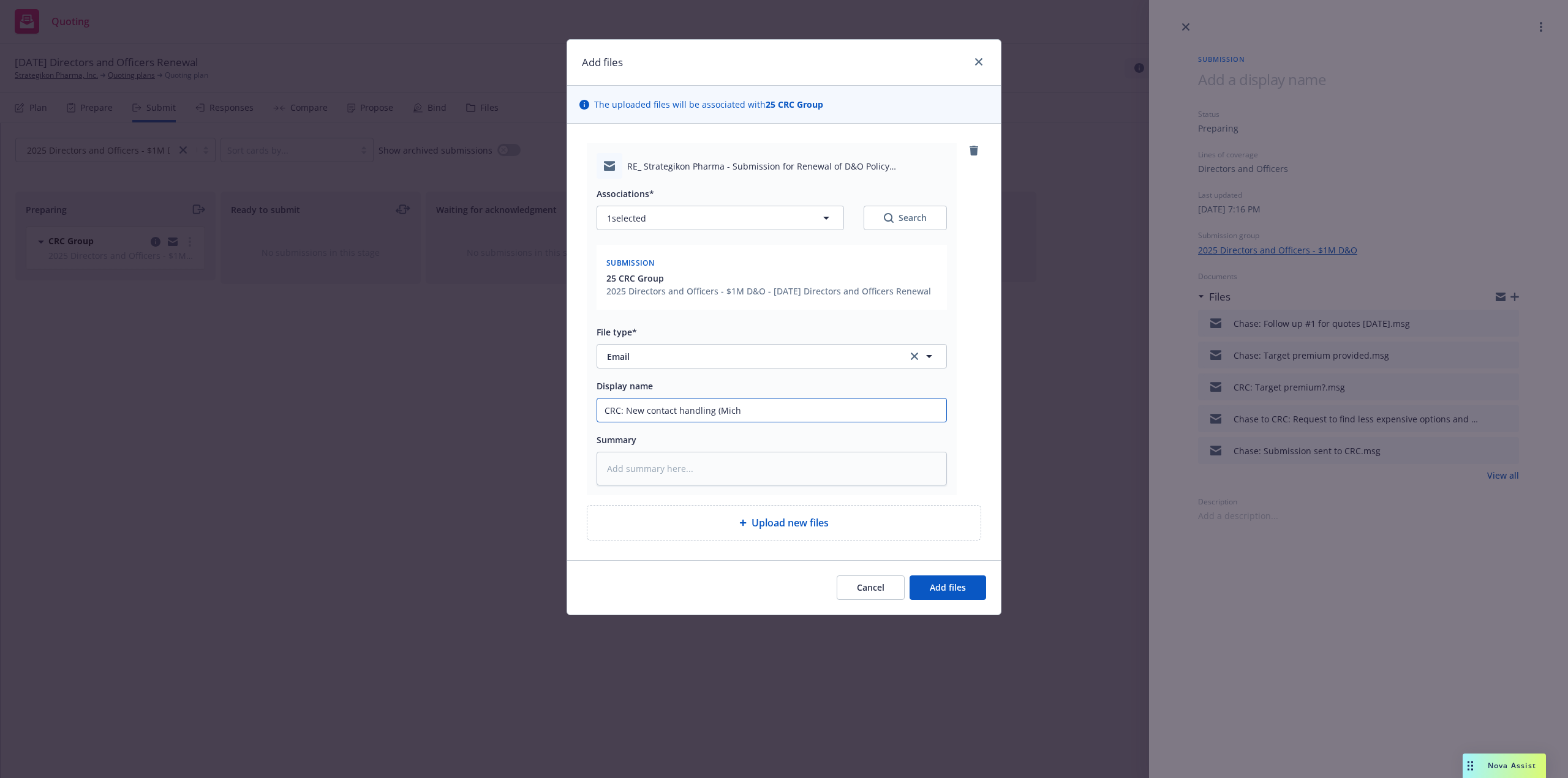
type input "CRC: New contact handling (Micha"
type textarea "x"
type input "CRC: New contact handling (Michae"
type textarea "x"
type input "CRC: New contact handling ([PERSON_NAME]"
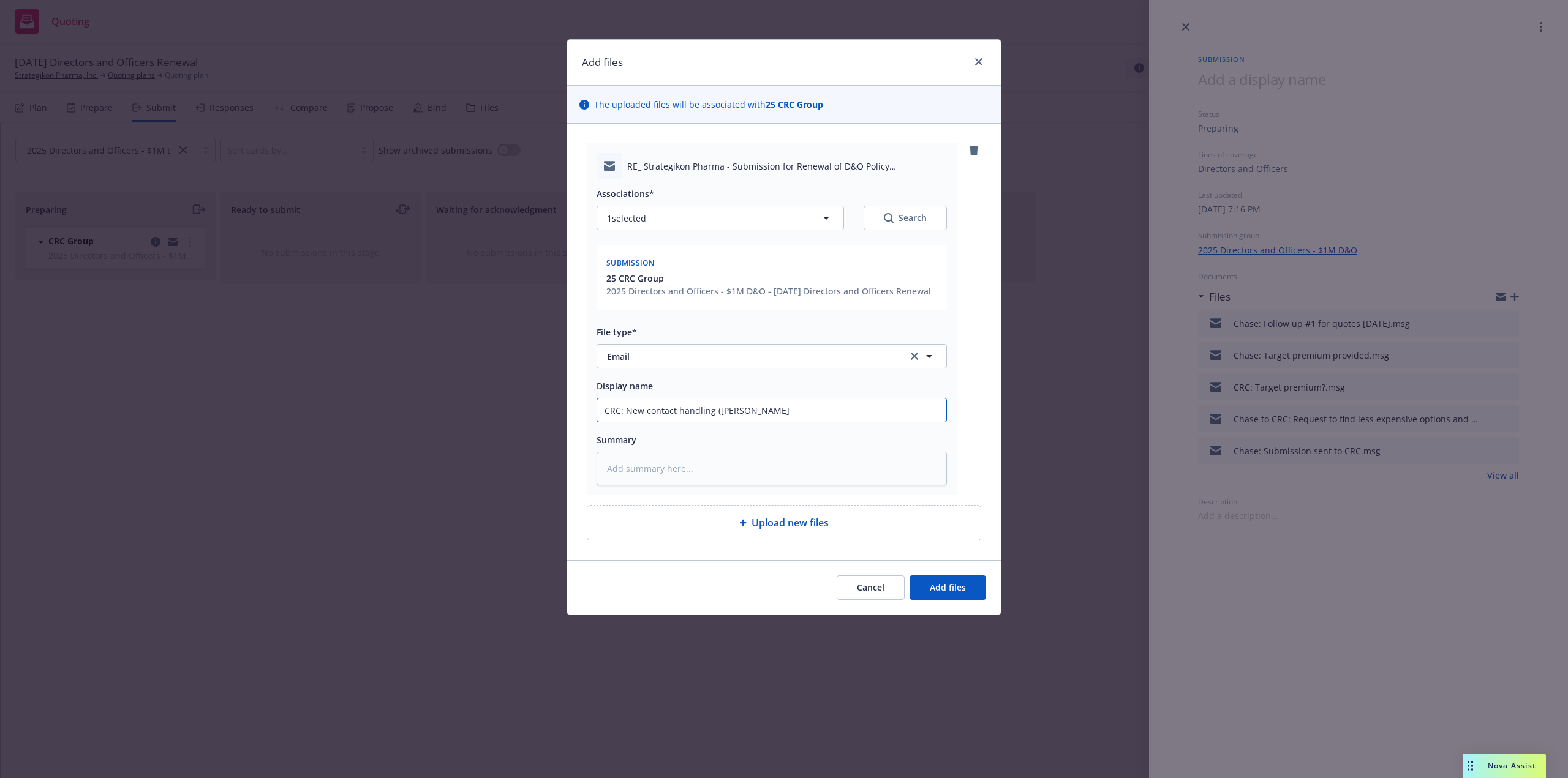
type textarea "x"
type input "CRC: New contact handling ([PERSON_NAME]"
type textarea "x"
type input "CRC: New contact handling ([PERSON_NAME]"
type textarea "x"
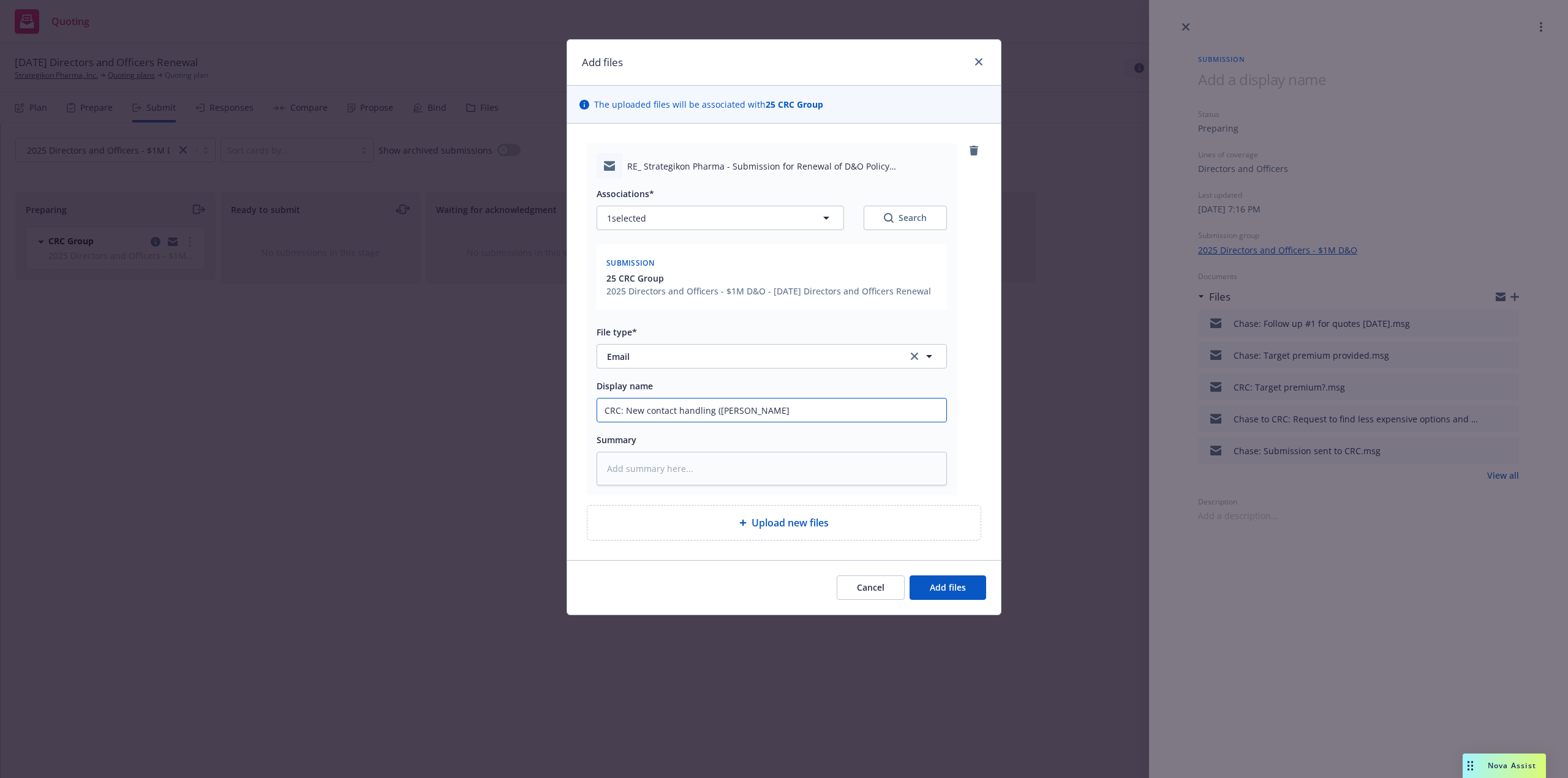
type input "CRC: New contact handling ([PERSON_NAME]"
type textarea "x"
type input "CRC: New contact handling ([PERSON_NAME]"
type textarea "x"
type input "CRC: New contact handling ([PERSON_NAME]"
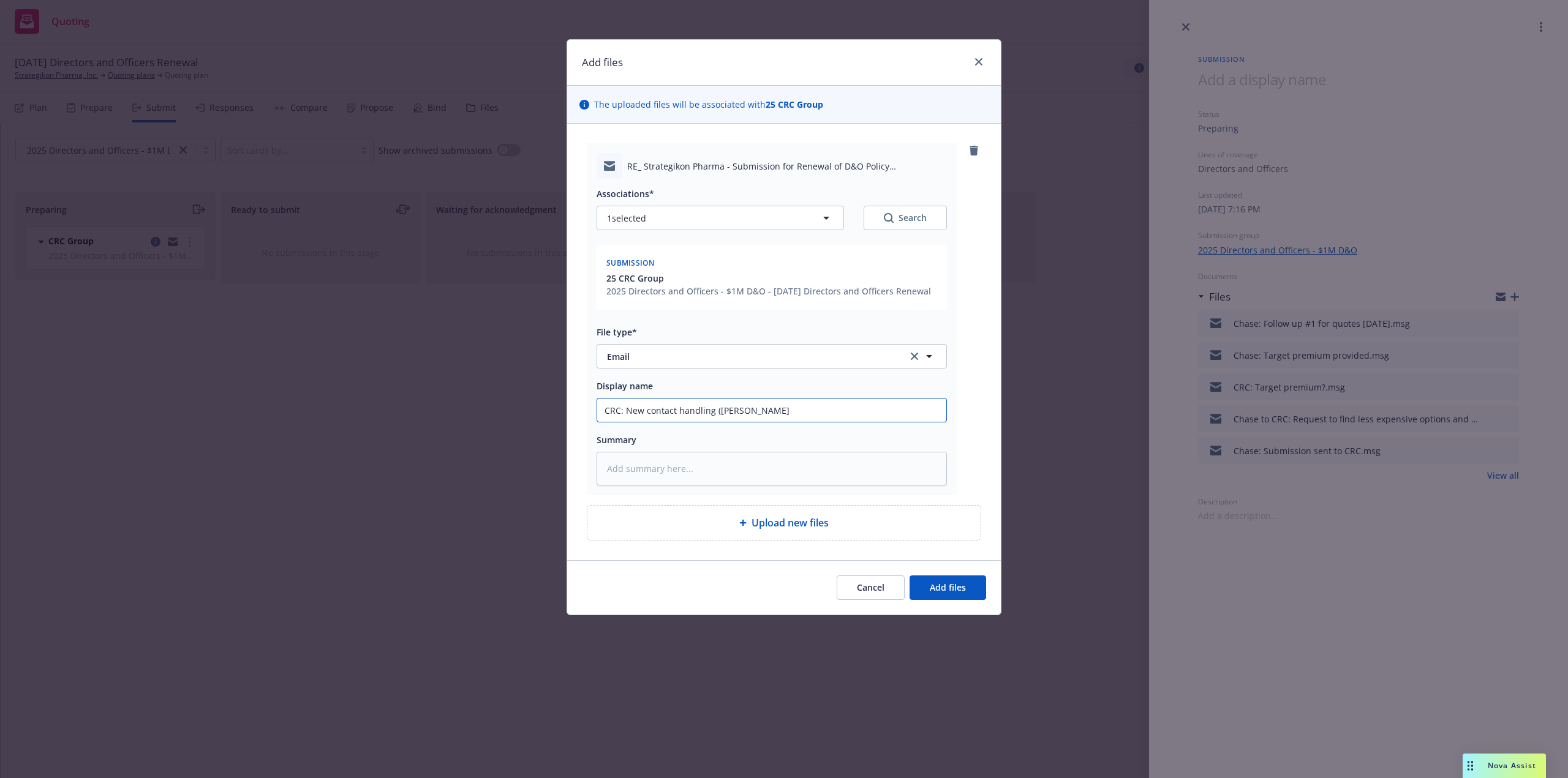
type textarea "x"
type input "CRC: New contact handling ([PERSON_NAME]"
type textarea "x"
type input "CRC: New contact handling ([PERSON_NAME]"
type textarea "x"
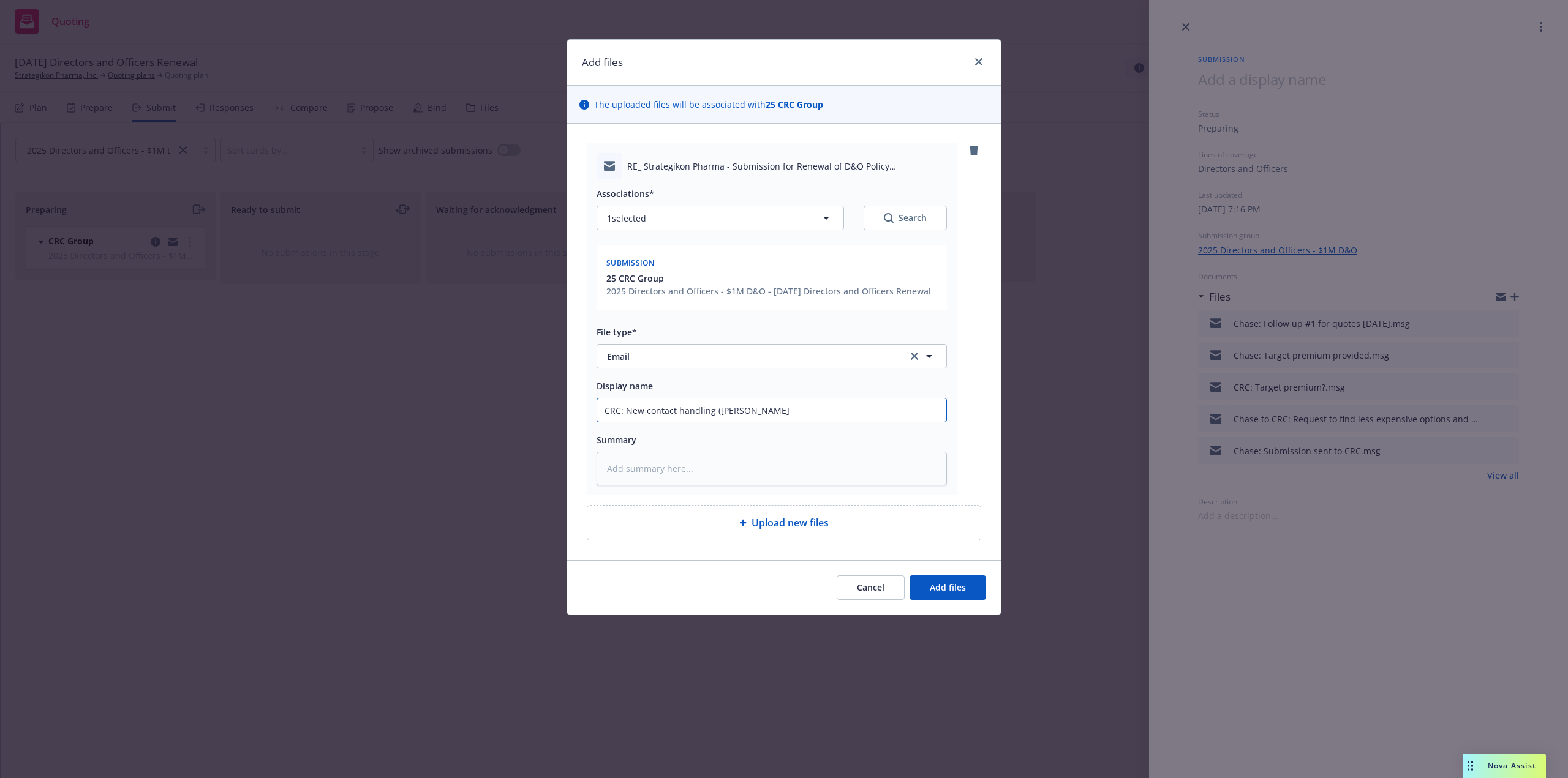
type input "CRC: New contact handling ([PERSON_NAME]"
type textarea "x"
type input "CRC: New contact handling ([PERSON_NAME])"
click at [910, 576] on button "Add files" at bounding box center [948, 588] width 76 height 25
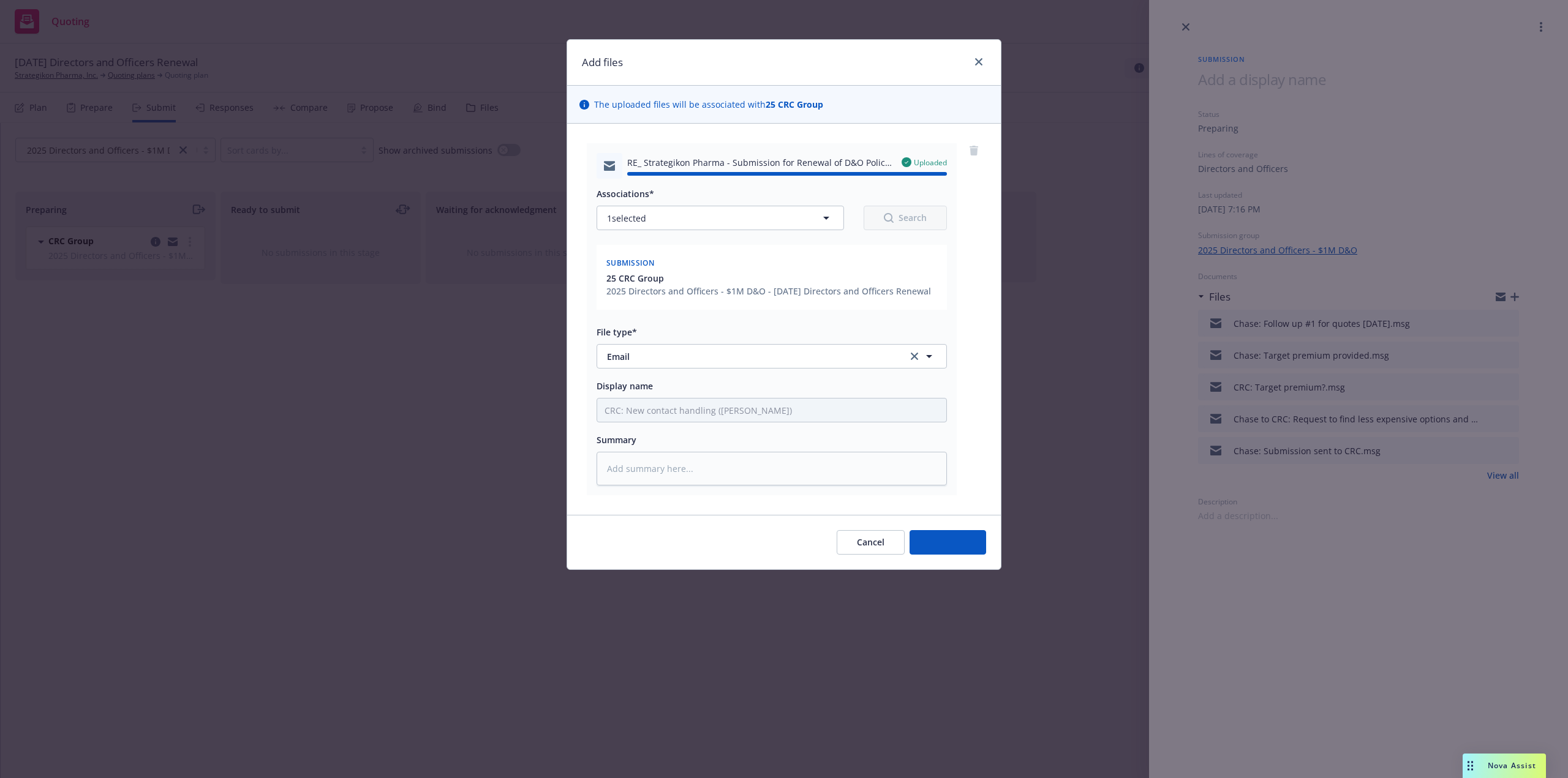
type textarea "x"
